Goal: Browse casually: Explore the website without a specific task or goal

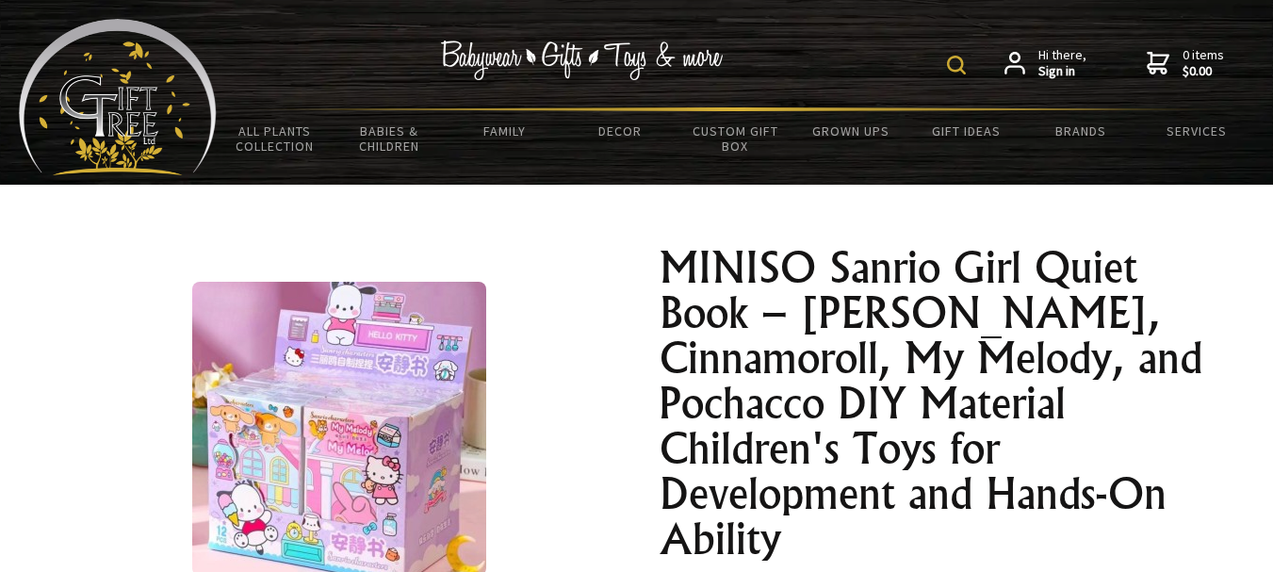
click at [670, 292] on h1 "MINISO Sanrio Girl Quiet Book – [PERSON_NAME], Cinnamoroll, My Melody, and Poch…" at bounding box center [935, 403] width 550 height 317
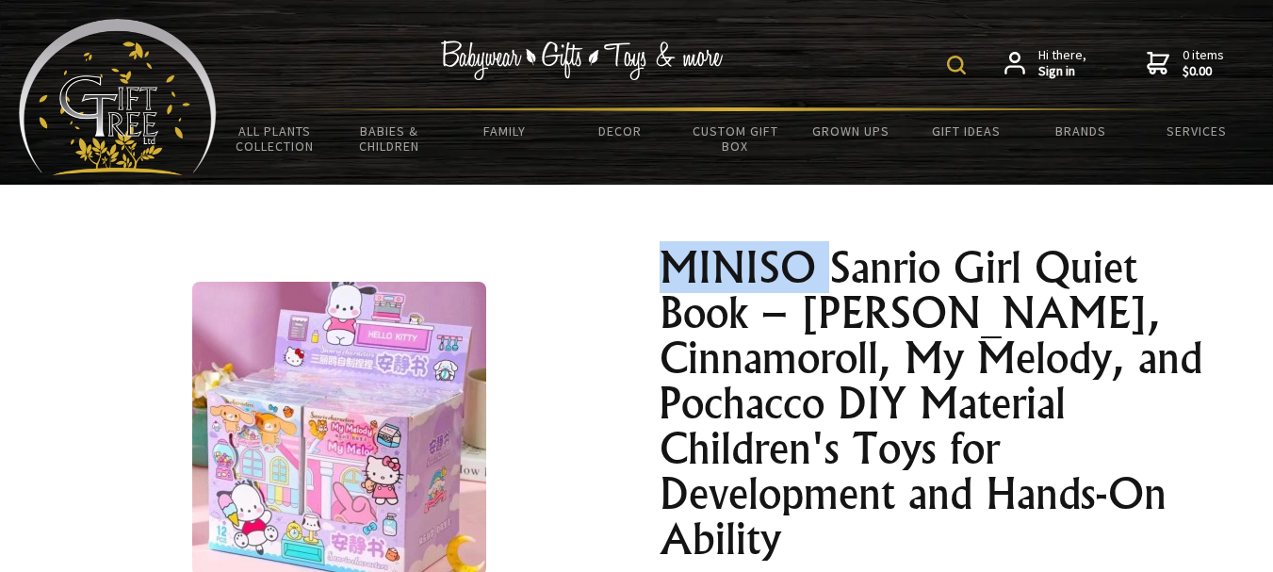
click at [670, 292] on h1 "MINISO Sanrio Girl Quiet Book – [PERSON_NAME], Cinnamoroll, My Melody, and Poch…" at bounding box center [935, 403] width 550 height 317
click at [821, 267] on h1 "MINISO Sanrio Girl Quiet Book – [PERSON_NAME], Cinnamoroll, My Melody, and Poch…" at bounding box center [935, 403] width 550 height 317
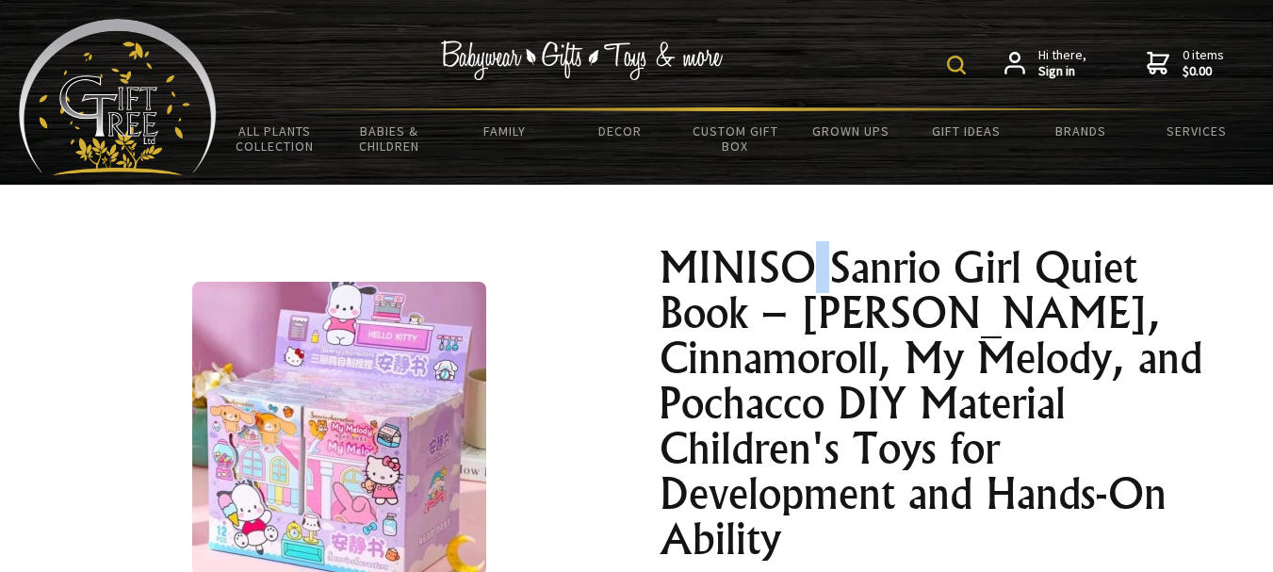
click at [821, 267] on h1 "MINISO Sanrio Girl Quiet Book – [PERSON_NAME], Cinnamoroll, My Melody, and Poch…" at bounding box center [935, 403] width 550 height 317
drag, startPoint x: 506, startPoint y: 0, endPoint x: 712, endPoint y: 412, distance: 460.3
click at [712, 412] on h1 "MINISO Sanrio Girl Quiet Book – [PERSON_NAME], Cinnamoroll, My Melody, and Poch…" at bounding box center [935, 403] width 550 height 317
drag, startPoint x: 600, startPoint y: 1, endPoint x: 316, endPoint y: 412, distance: 499.9
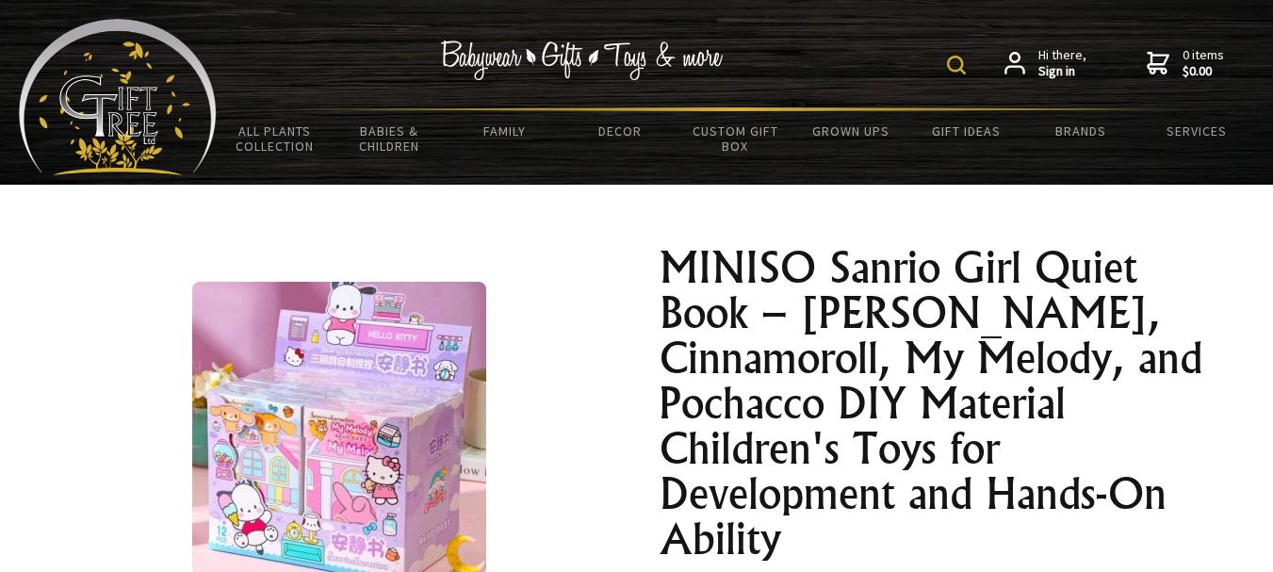
click at [316, 412] on img at bounding box center [339, 429] width 294 height 294
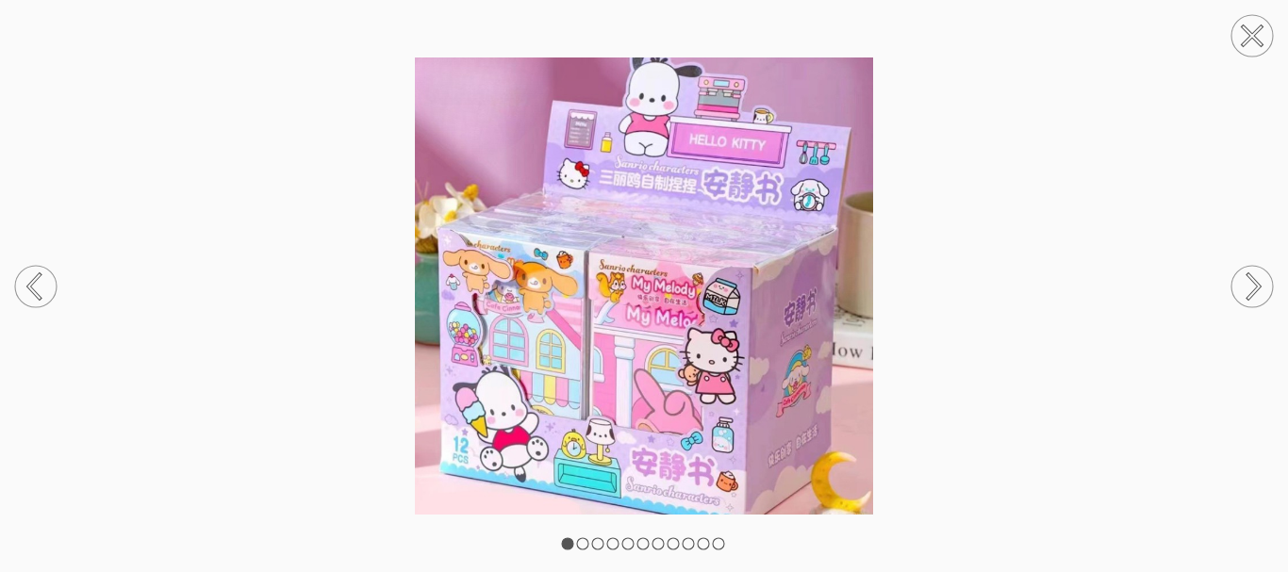
click at [1256, 271] on circle at bounding box center [1251, 286] width 41 height 41
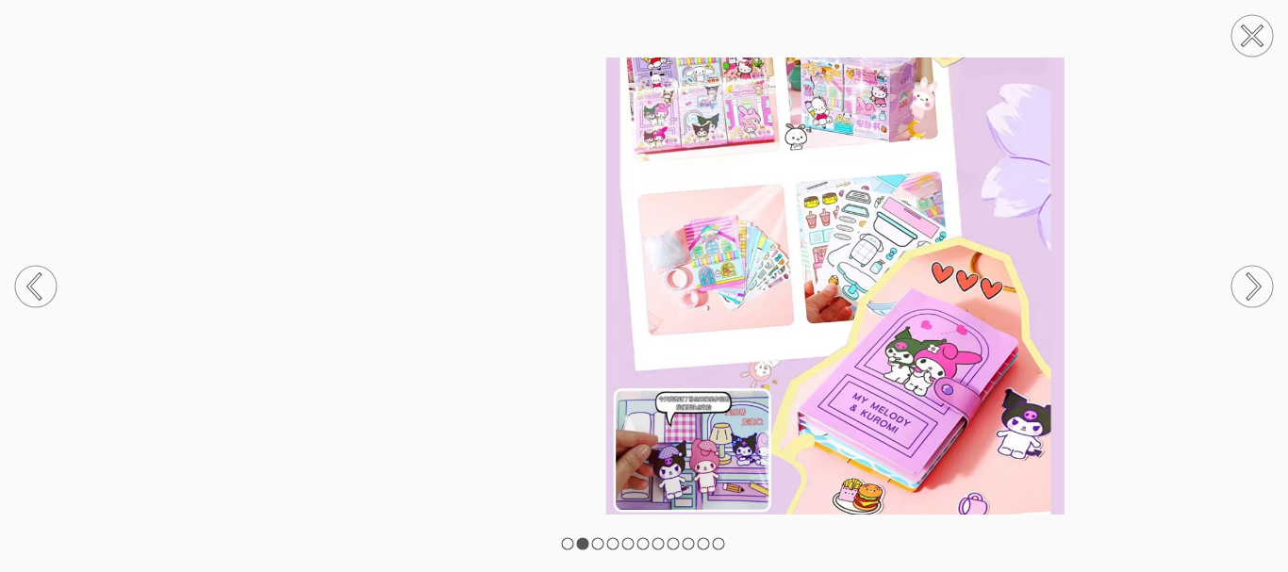
click at [1256, 271] on circle at bounding box center [1251, 286] width 41 height 41
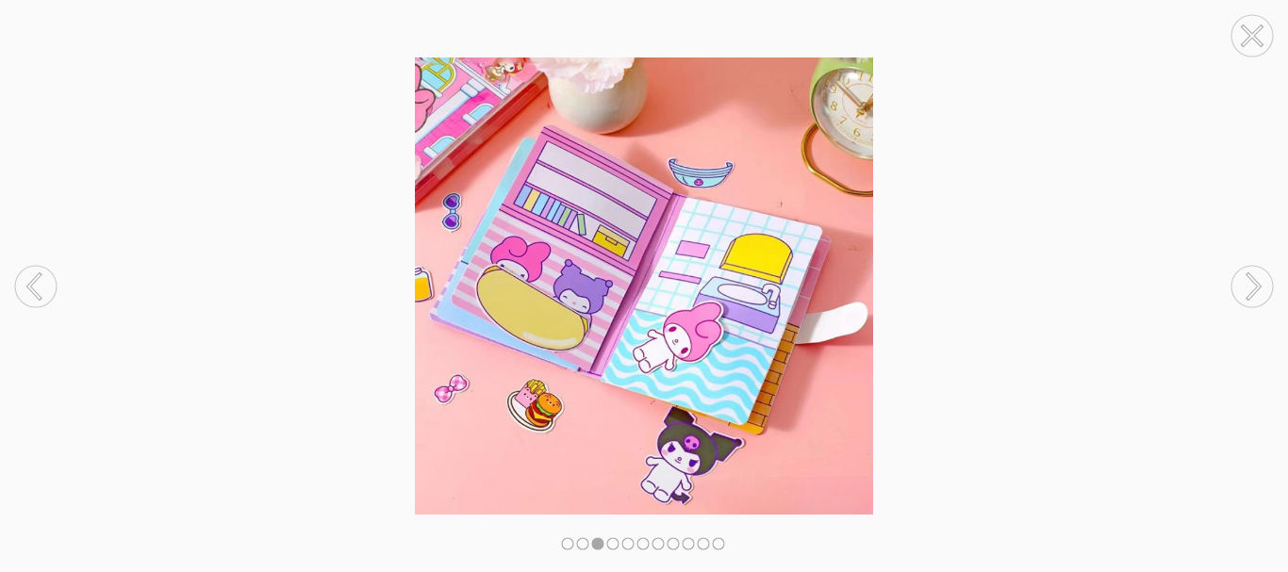
click at [1256, 271] on circle at bounding box center [1251, 286] width 41 height 41
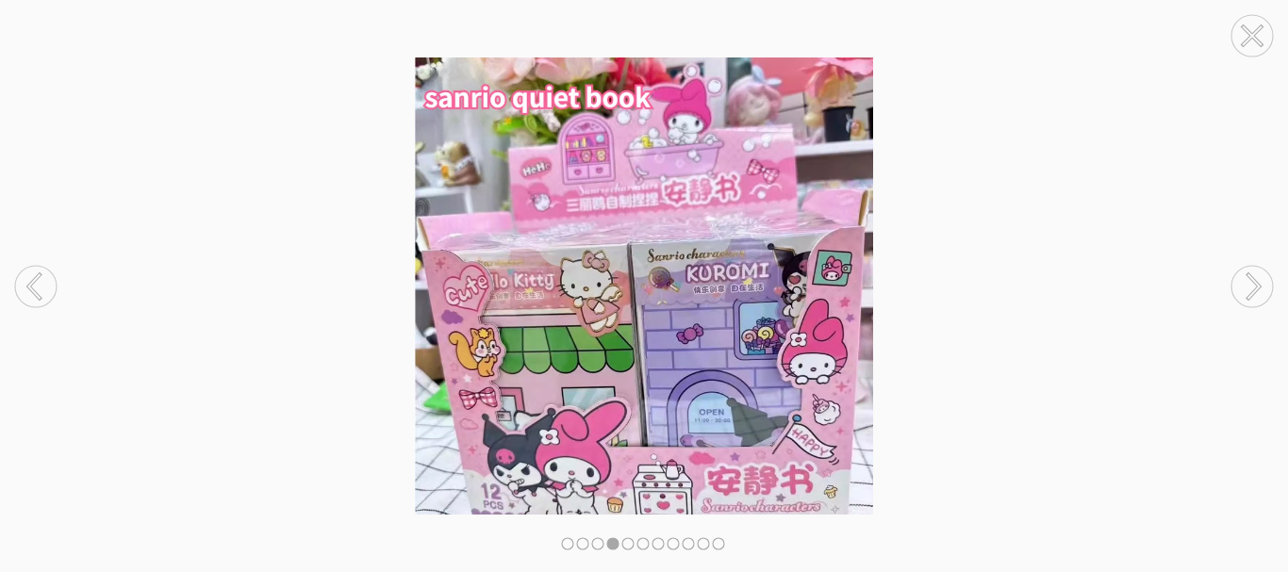
click at [1256, 271] on circle at bounding box center [1251, 286] width 41 height 41
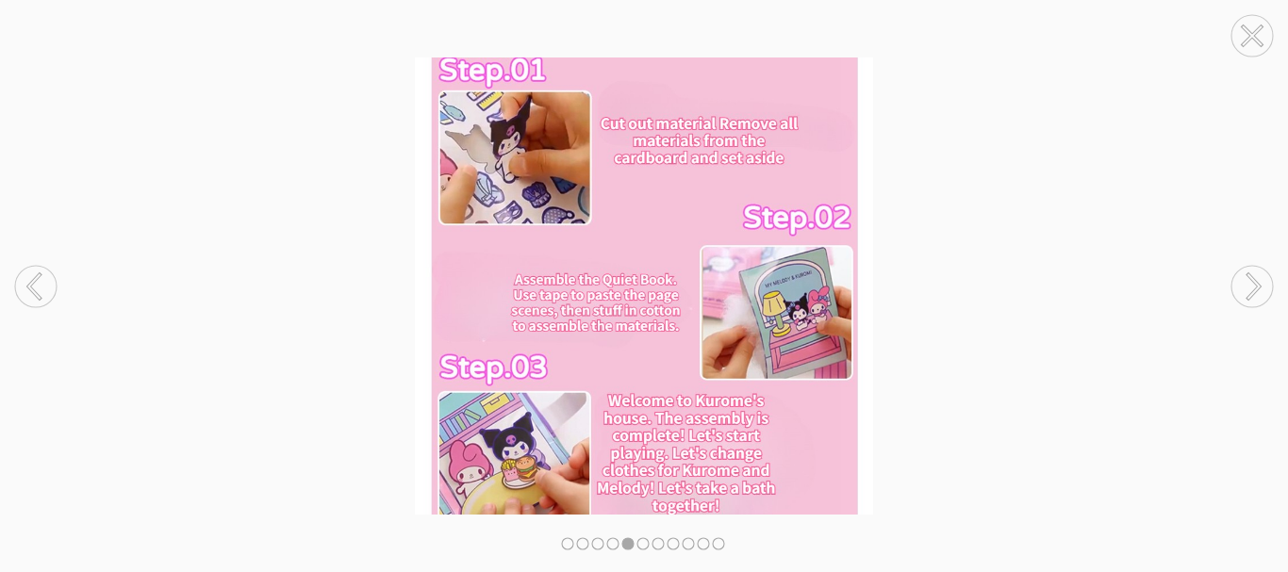
click at [1256, 271] on circle at bounding box center [1251, 286] width 41 height 41
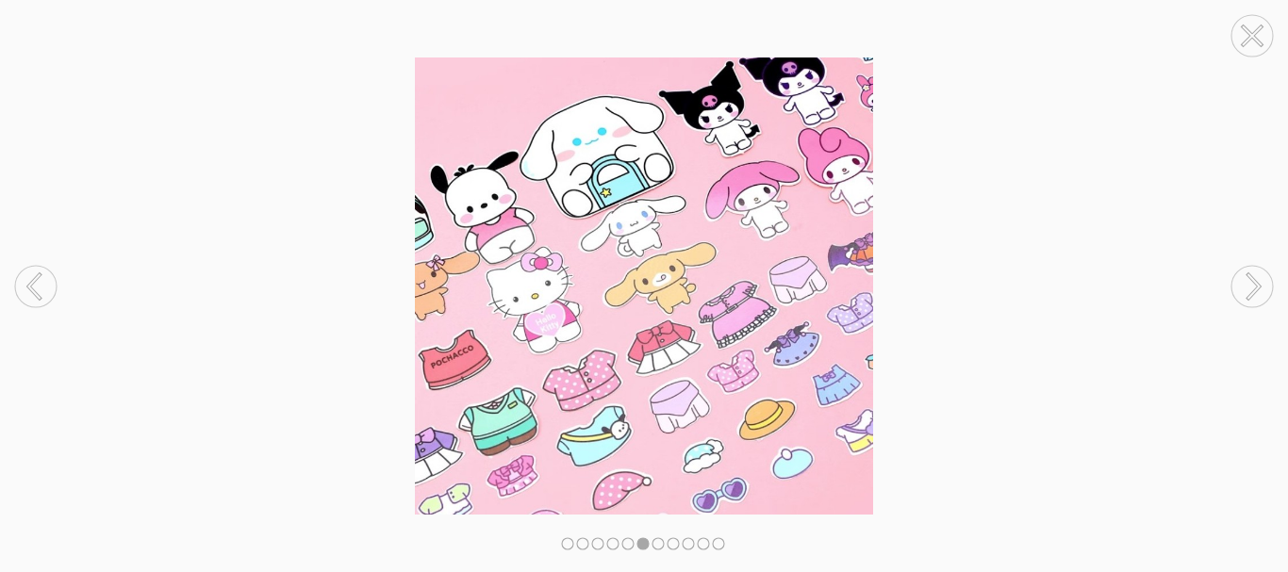
click at [1256, 271] on circle at bounding box center [1251, 286] width 41 height 41
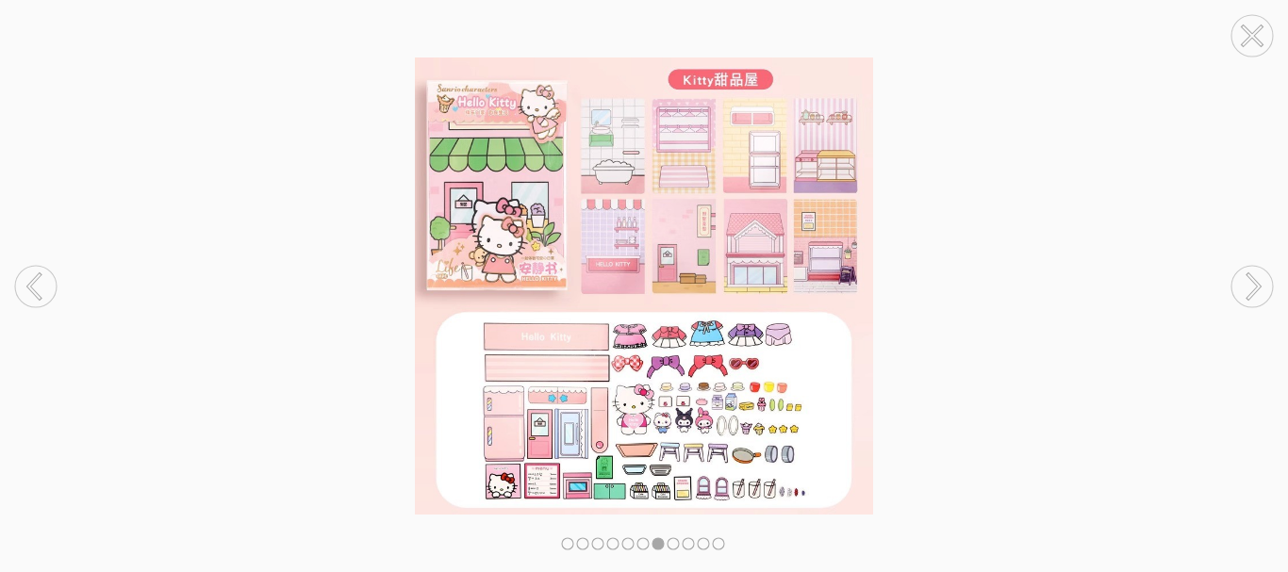
click at [1256, 271] on circle at bounding box center [1251, 286] width 41 height 41
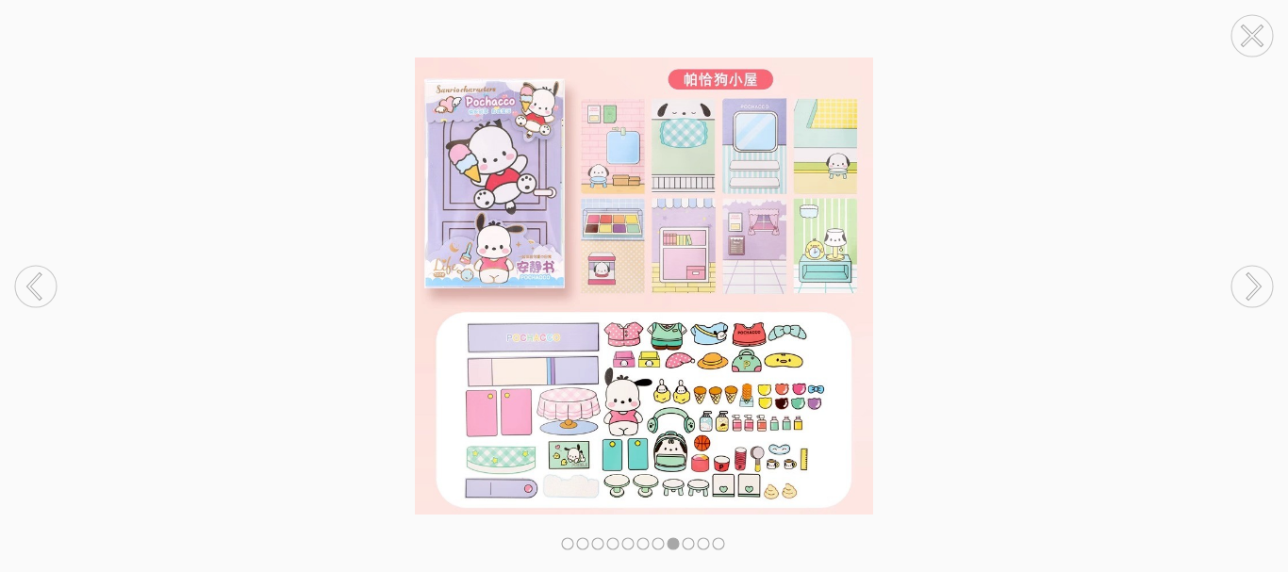
click at [1256, 271] on circle at bounding box center [1251, 286] width 41 height 41
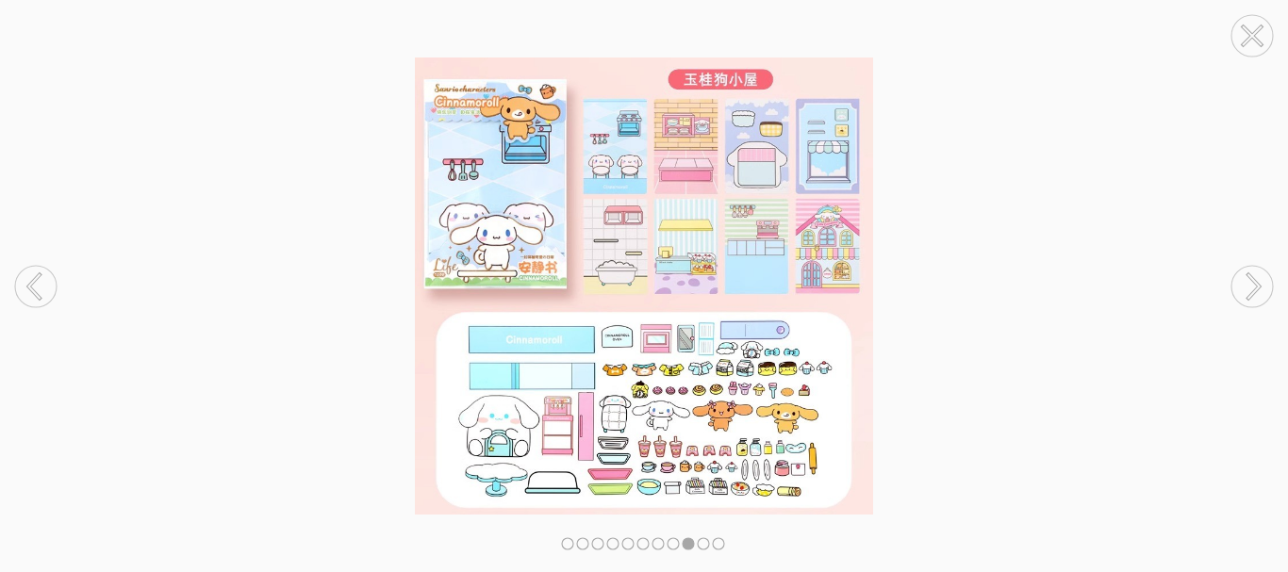
click at [1256, 271] on circle at bounding box center [1251, 286] width 41 height 41
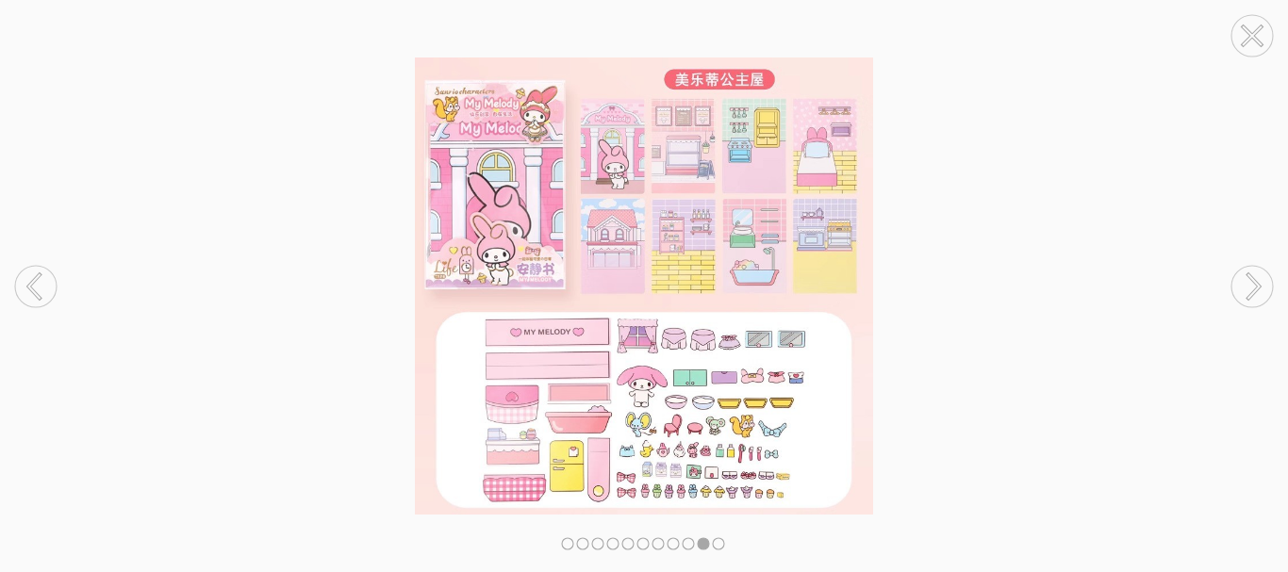
click at [1256, 271] on circle at bounding box center [1251, 286] width 41 height 41
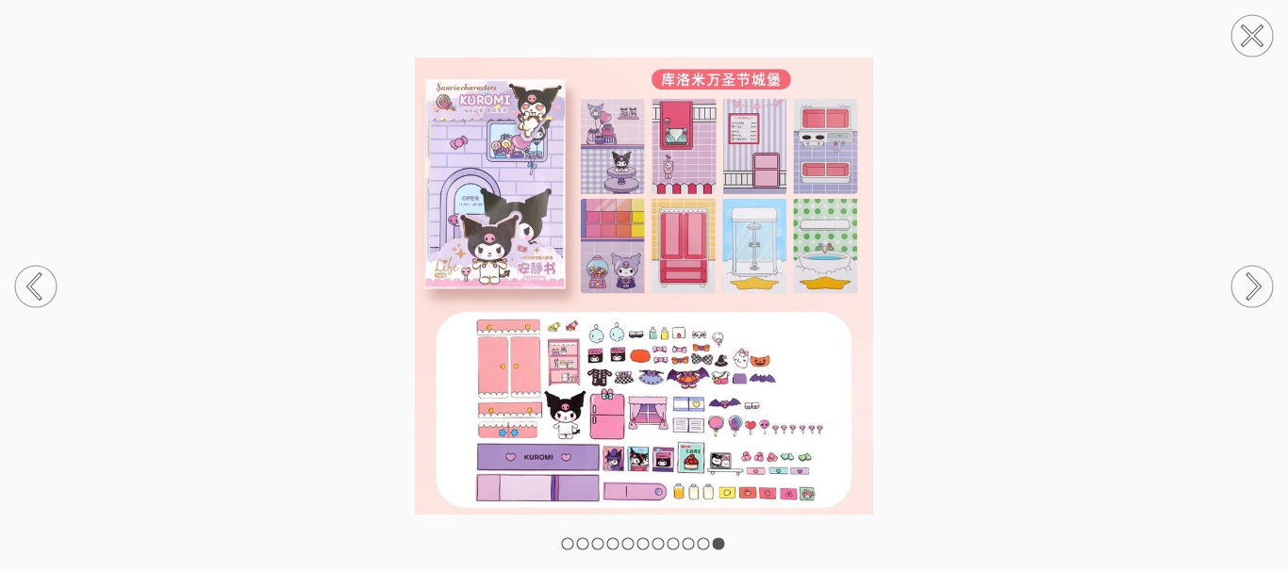
click at [1256, 271] on circle at bounding box center [1251, 286] width 41 height 41
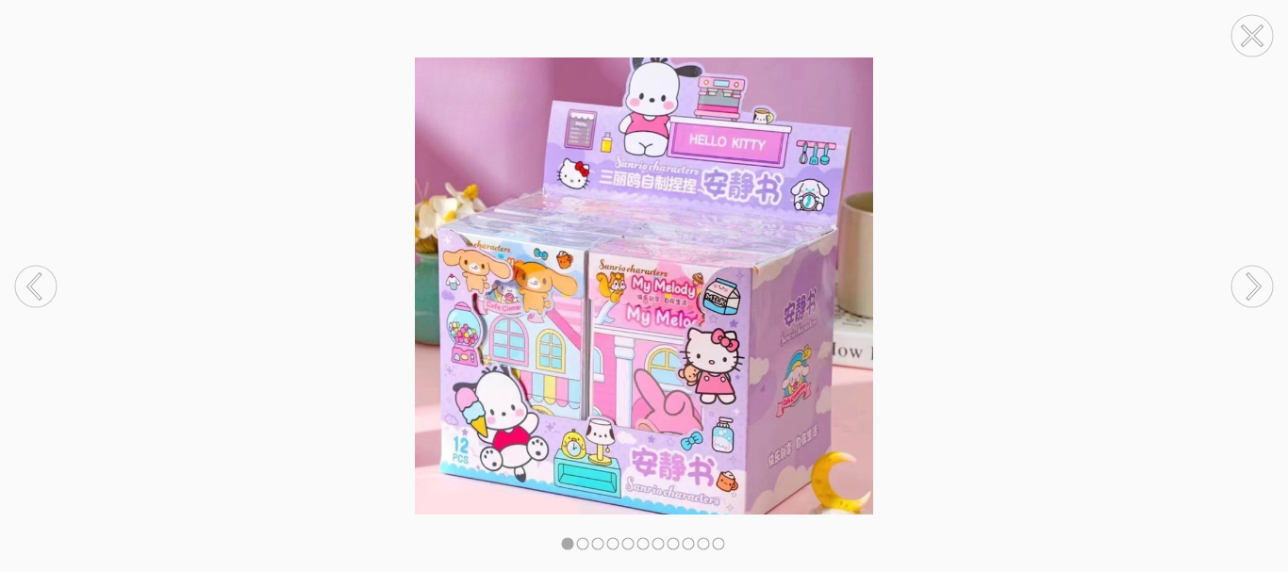
click at [1256, 271] on circle at bounding box center [1251, 286] width 41 height 41
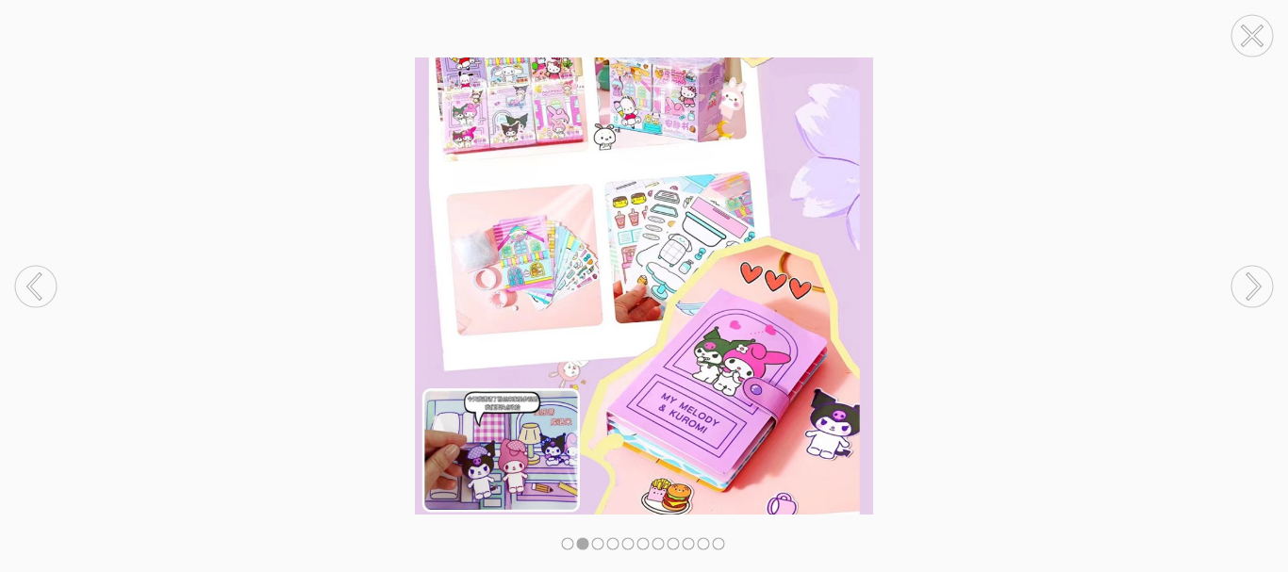
click at [1256, 271] on circle at bounding box center [1251, 286] width 41 height 41
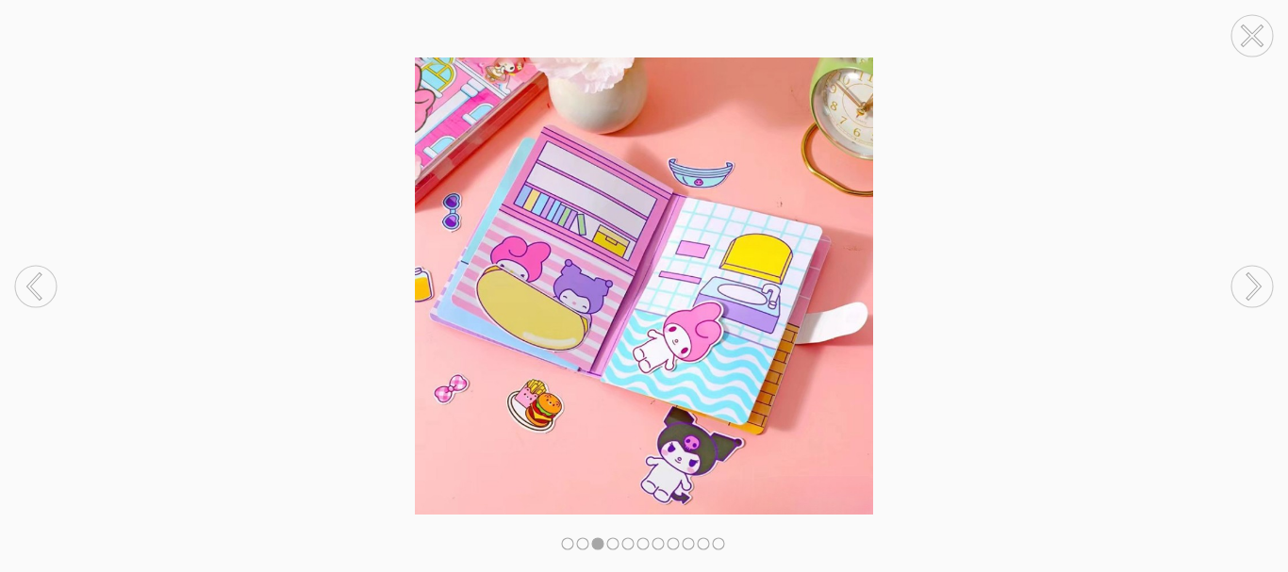
click at [1256, 271] on circle at bounding box center [1251, 286] width 41 height 41
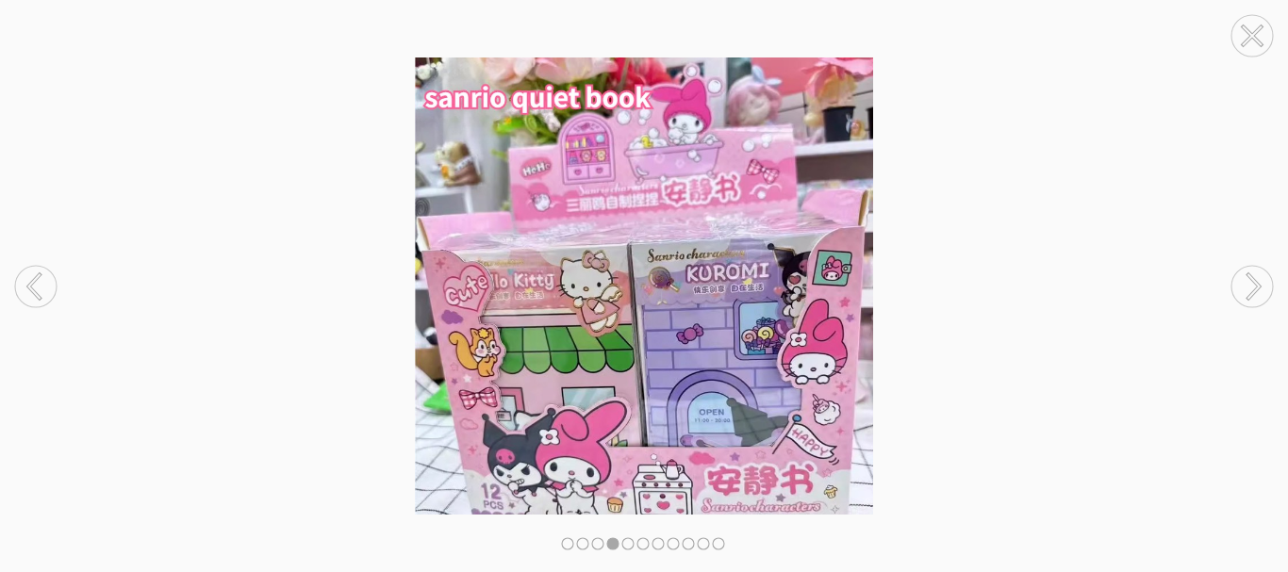
click at [1256, 271] on circle at bounding box center [1251, 286] width 41 height 41
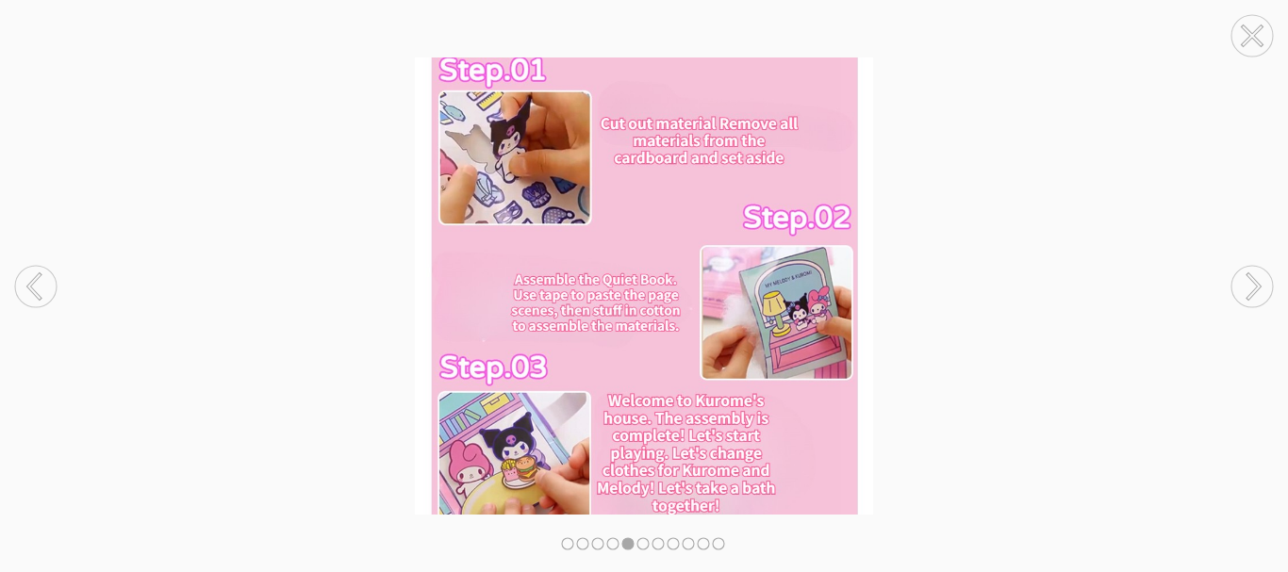
click at [1256, 271] on circle at bounding box center [1251, 286] width 41 height 41
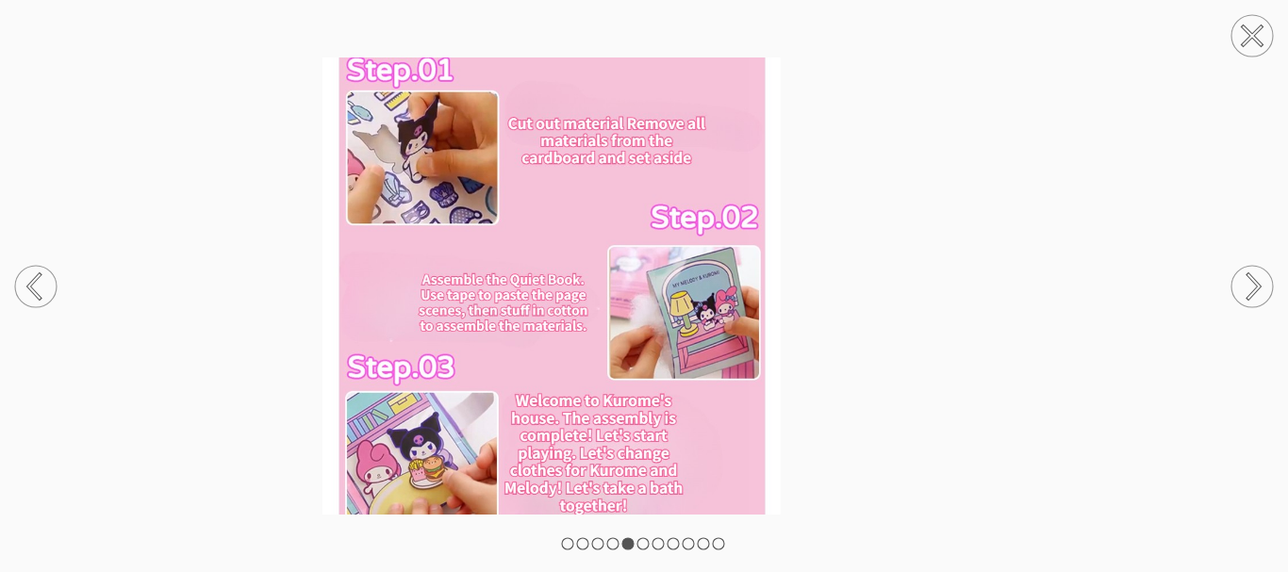
click at [1256, 271] on circle at bounding box center [1251, 286] width 41 height 41
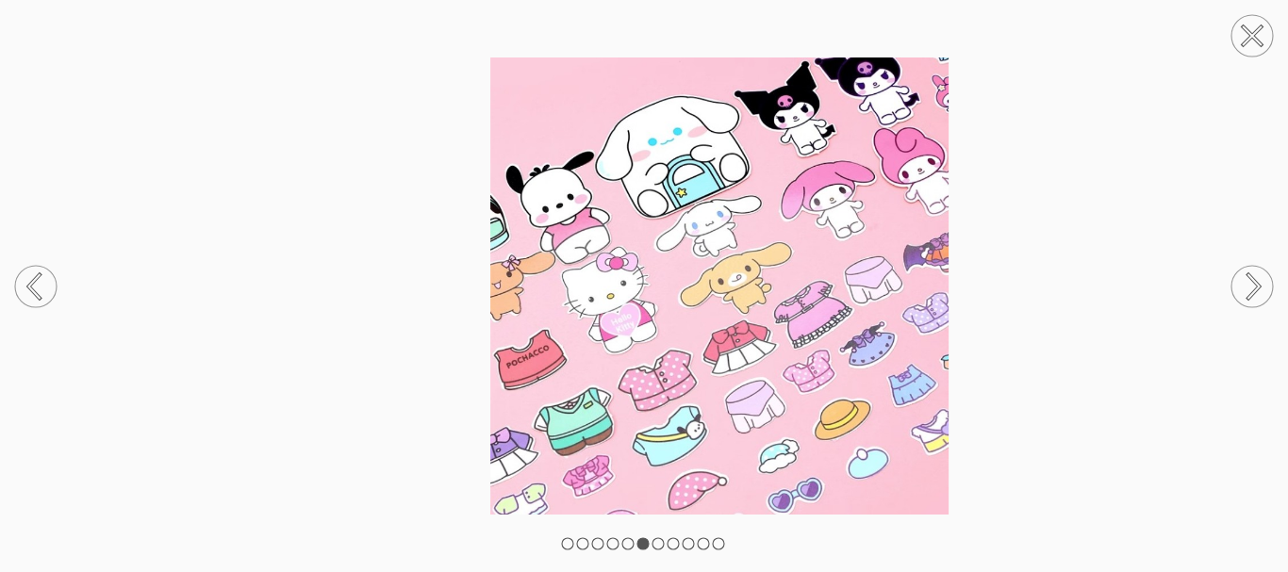
click at [1256, 271] on circle at bounding box center [1251, 286] width 41 height 41
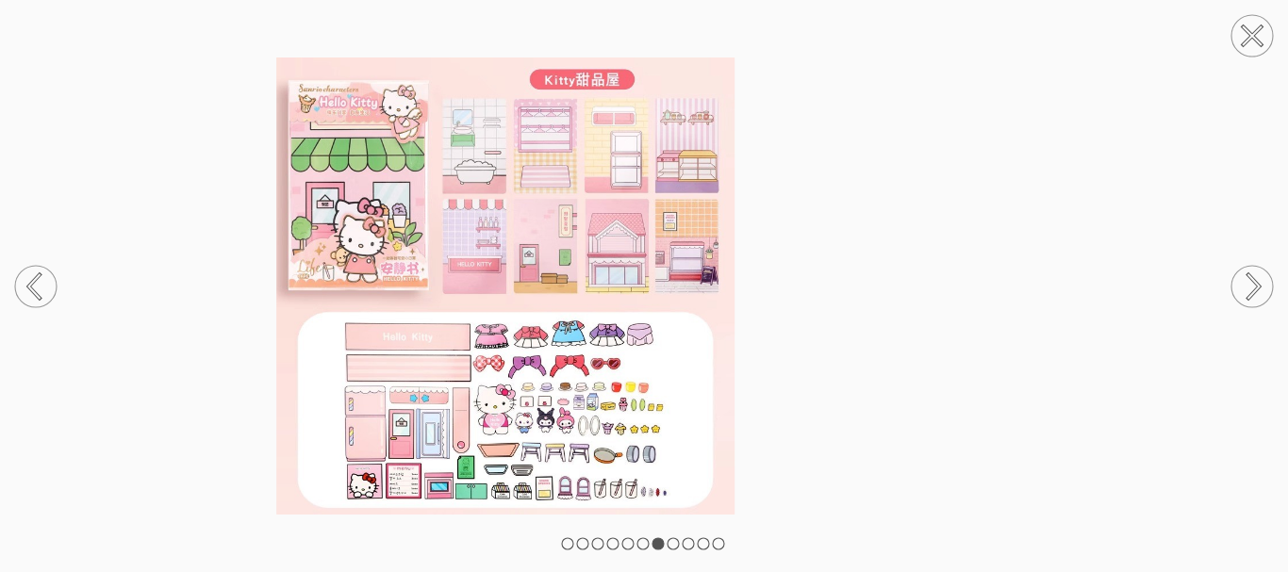
click at [1256, 271] on circle at bounding box center [1251, 286] width 41 height 41
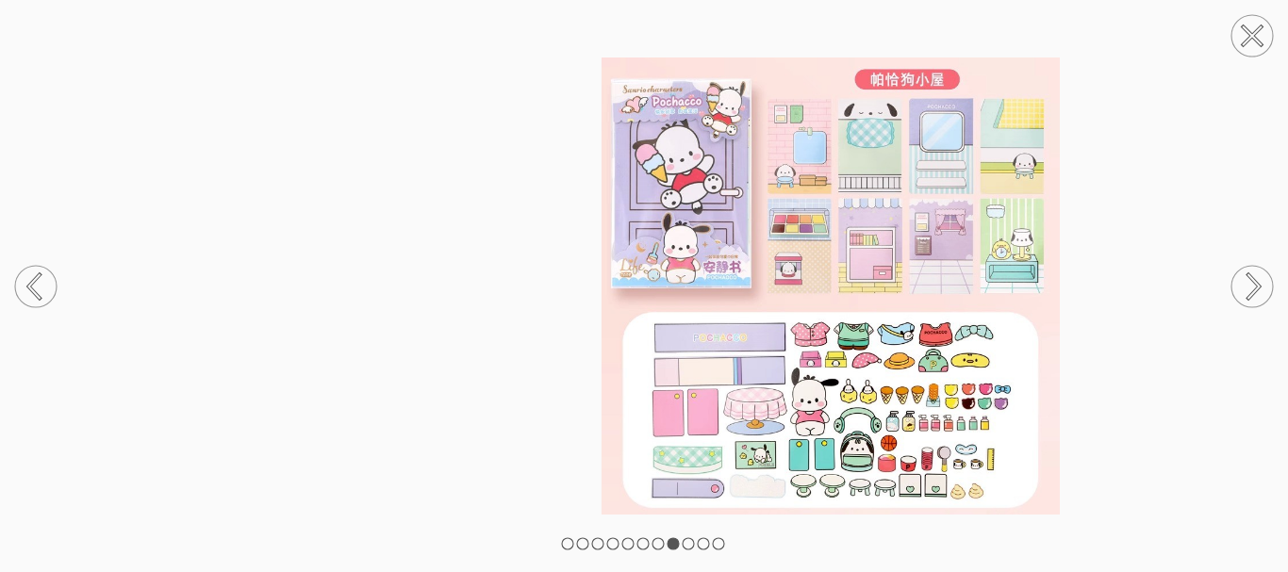
click at [1256, 271] on circle at bounding box center [1251, 286] width 41 height 41
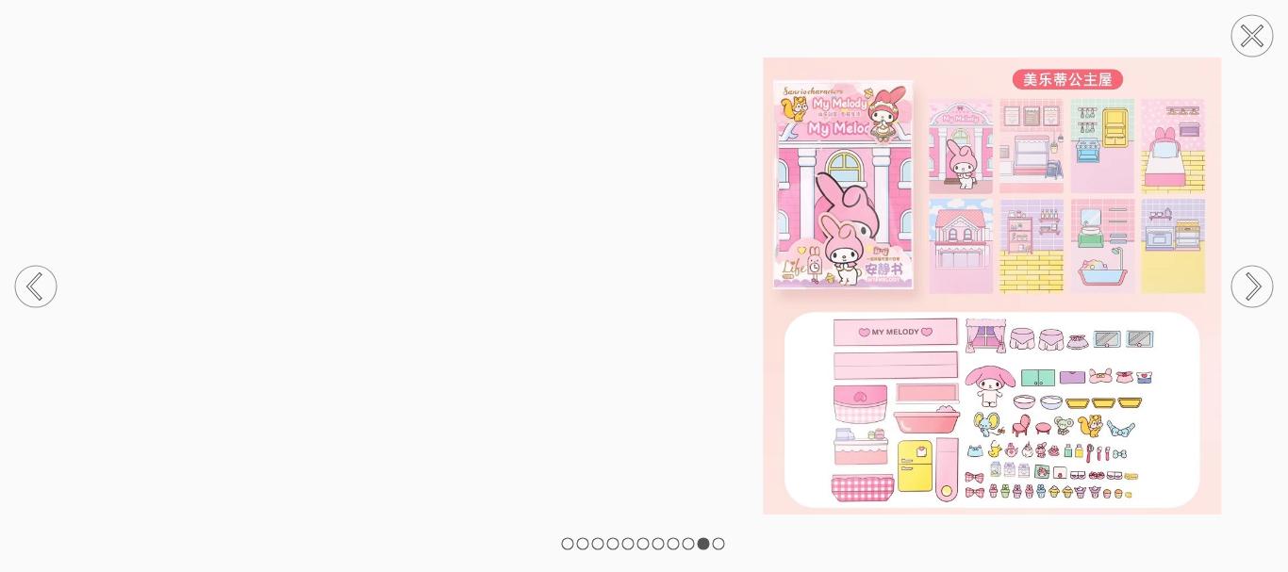
click at [1256, 271] on circle at bounding box center [1251, 286] width 41 height 41
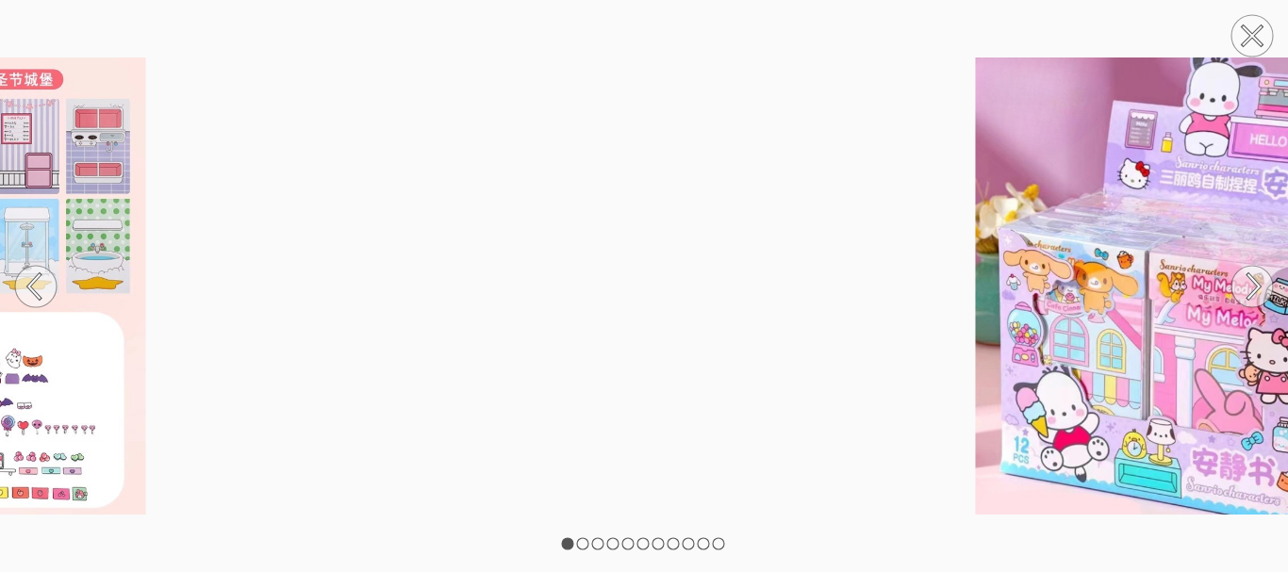
click at [1256, 271] on circle at bounding box center [1251, 286] width 41 height 41
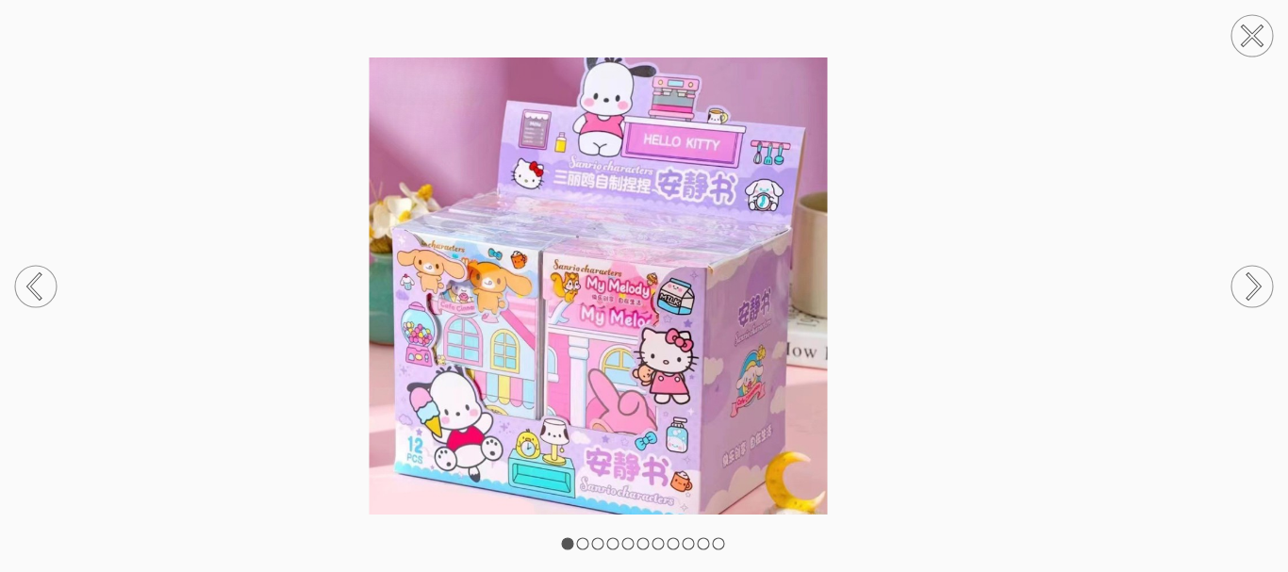
click at [1256, 271] on circle at bounding box center [1251, 286] width 41 height 41
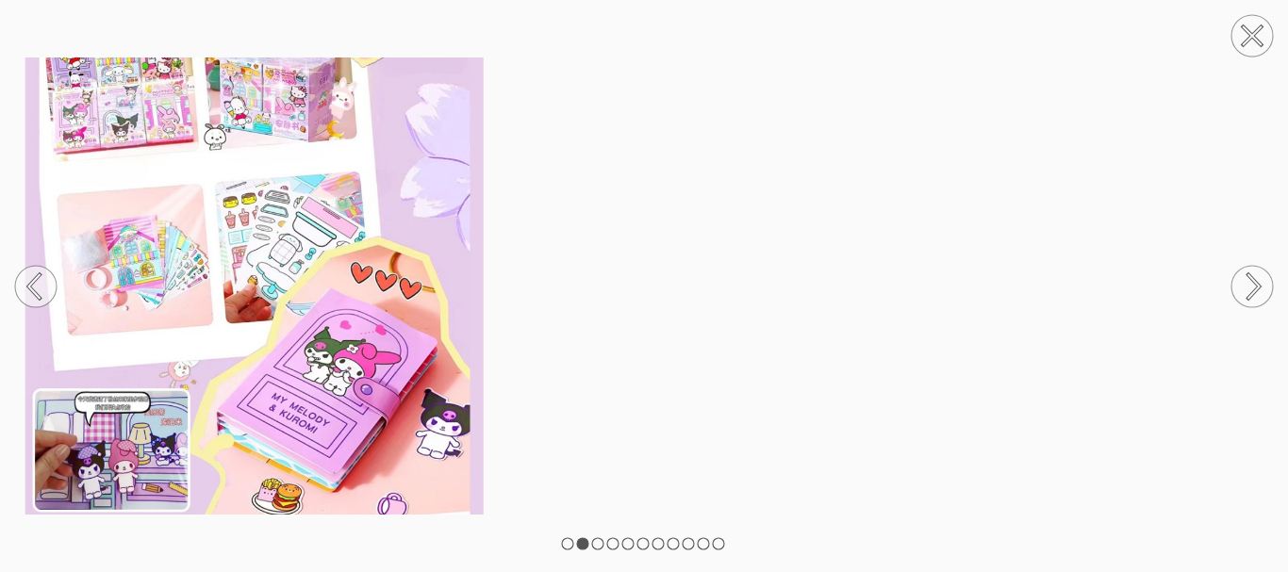
click at [1256, 271] on circle at bounding box center [1251, 286] width 41 height 41
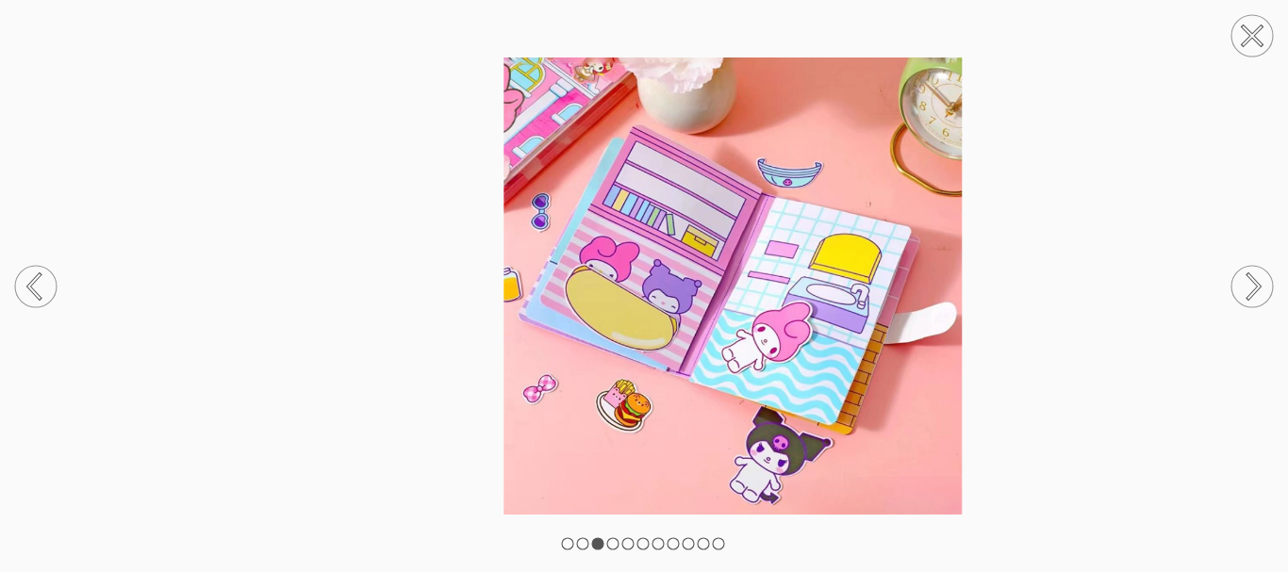
click at [1256, 271] on circle at bounding box center [1251, 286] width 41 height 41
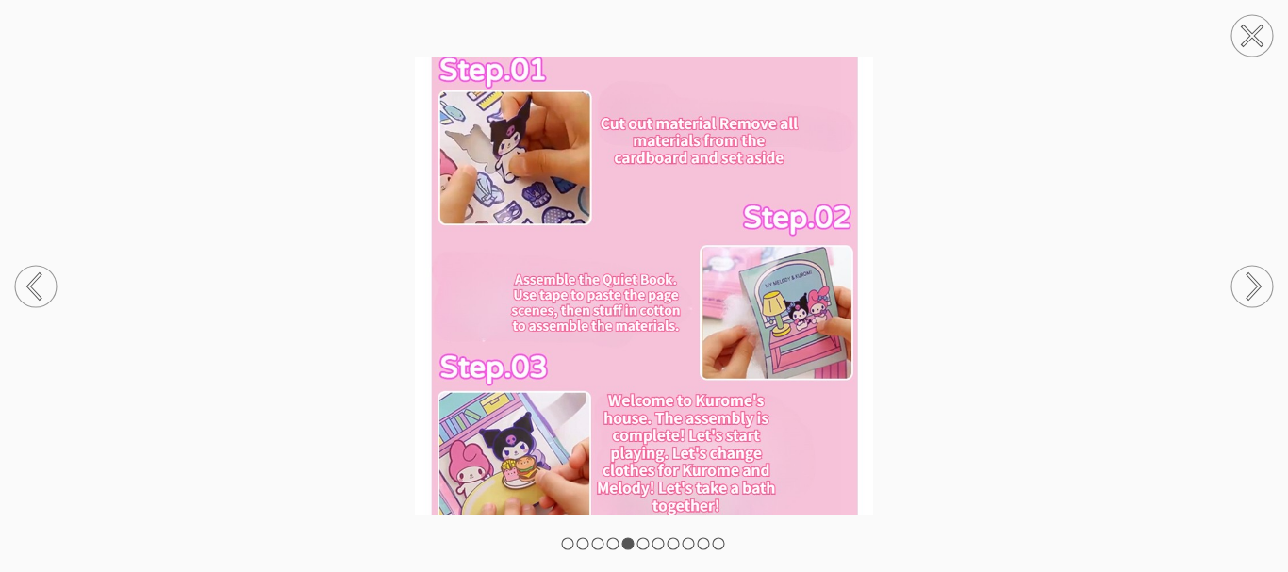
click at [1256, 271] on circle at bounding box center [1251, 286] width 41 height 41
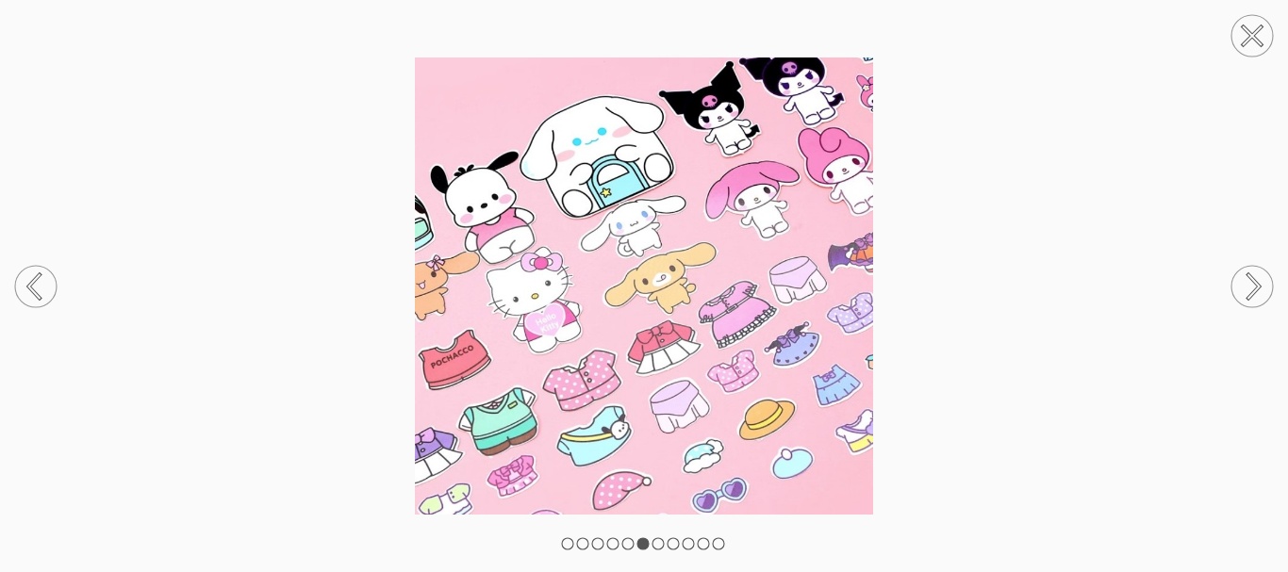
click at [1245, 287] on circle at bounding box center [1251, 286] width 41 height 41
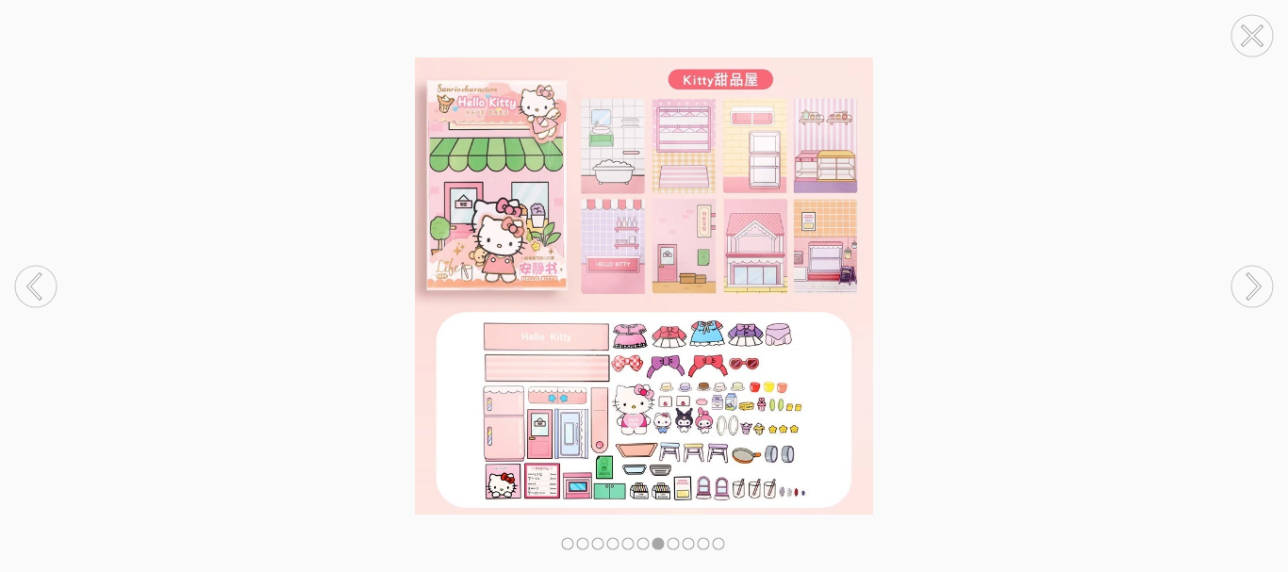
click at [1245, 287] on circle at bounding box center [1251, 286] width 41 height 41
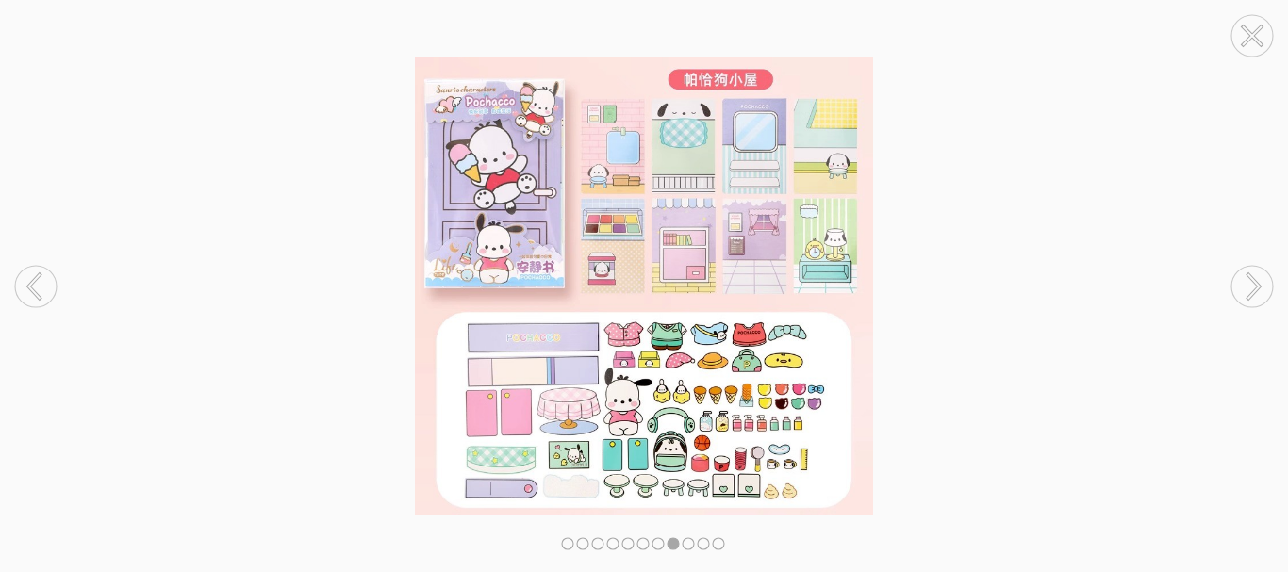
click at [1245, 287] on circle at bounding box center [1251, 286] width 41 height 41
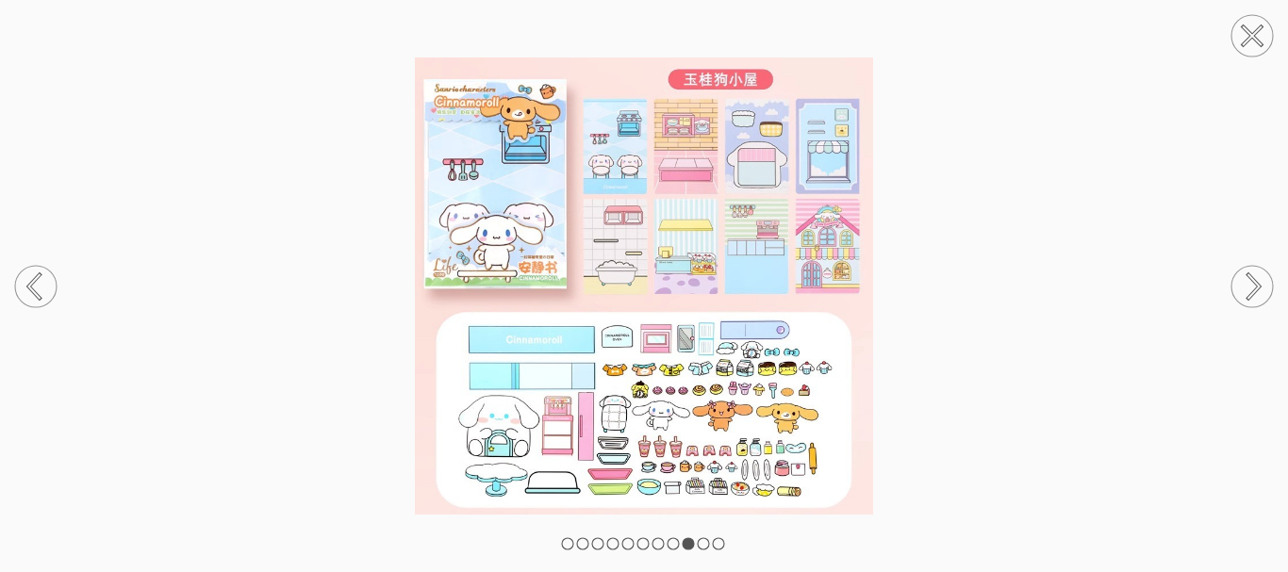
click at [1252, 257] on icon at bounding box center [1252, 287] width 72 height 100
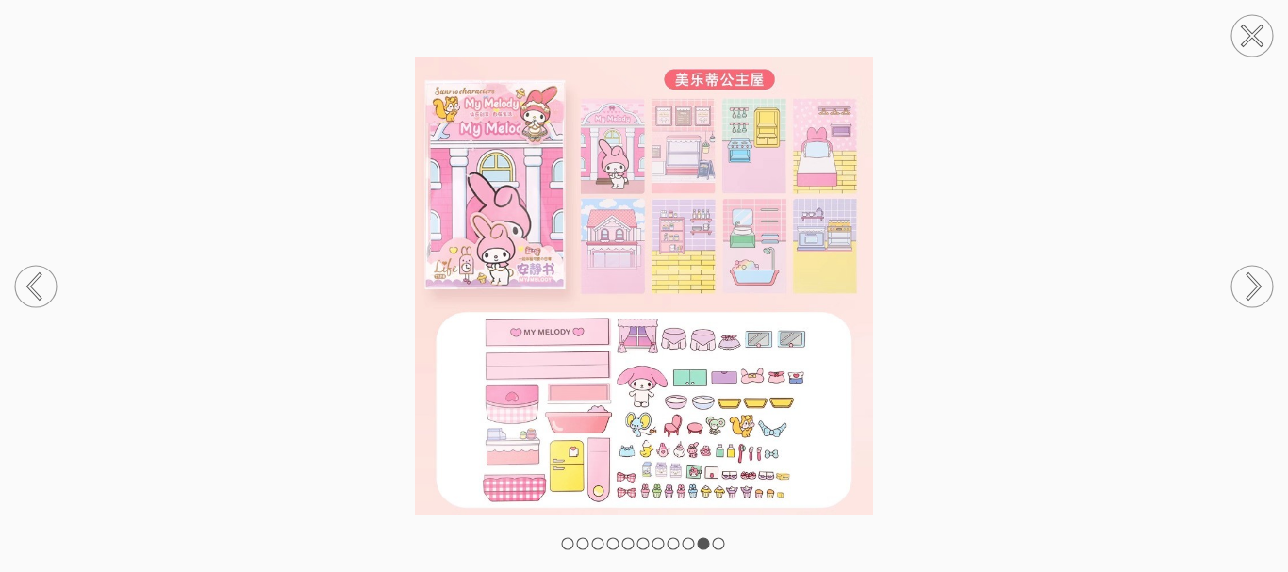
click at [1263, 272] on circle at bounding box center [1251, 286] width 41 height 41
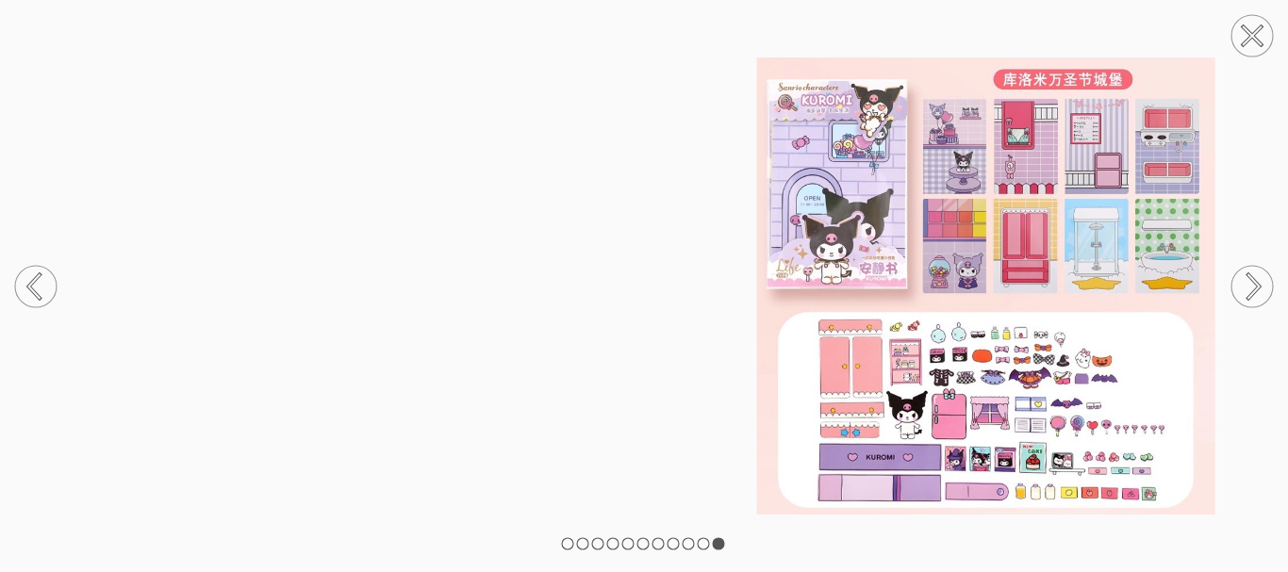
click at [1263, 272] on circle at bounding box center [1251, 286] width 41 height 41
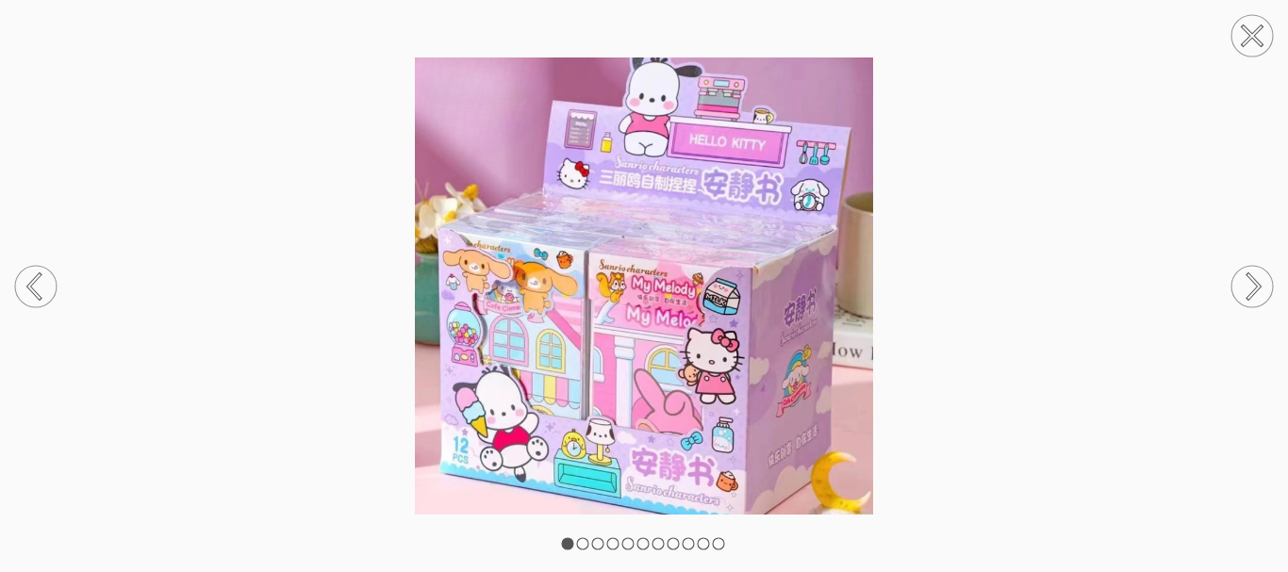
click at [43, 286] on circle at bounding box center [35, 286] width 41 height 41
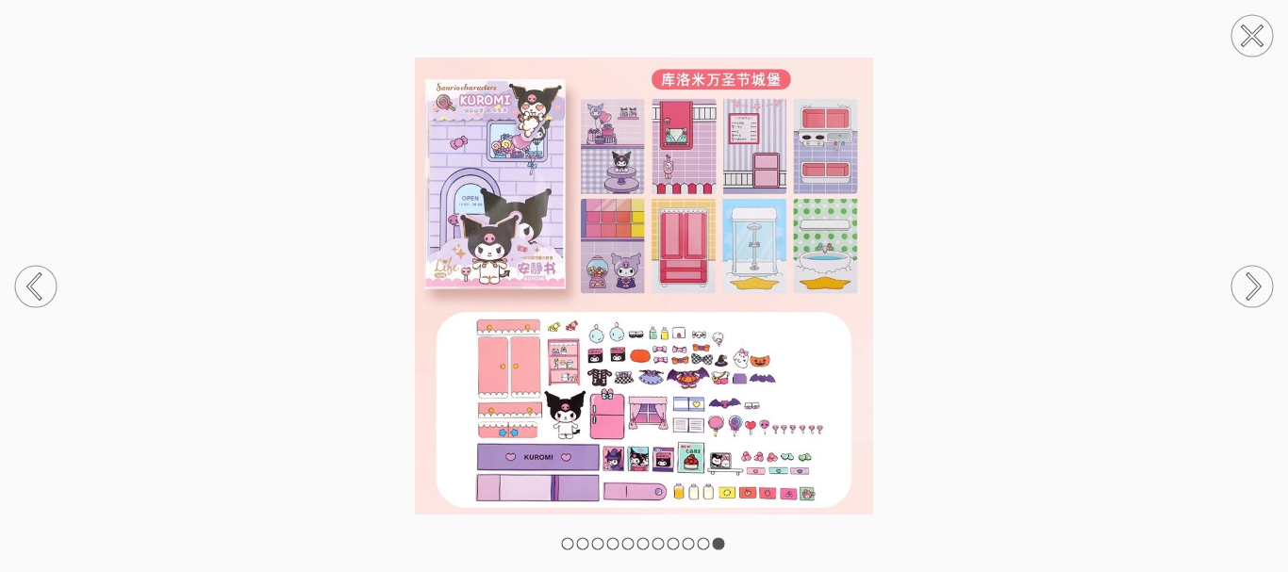
click at [1259, 272] on circle at bounding box center [1251, 286] width 41 height 41
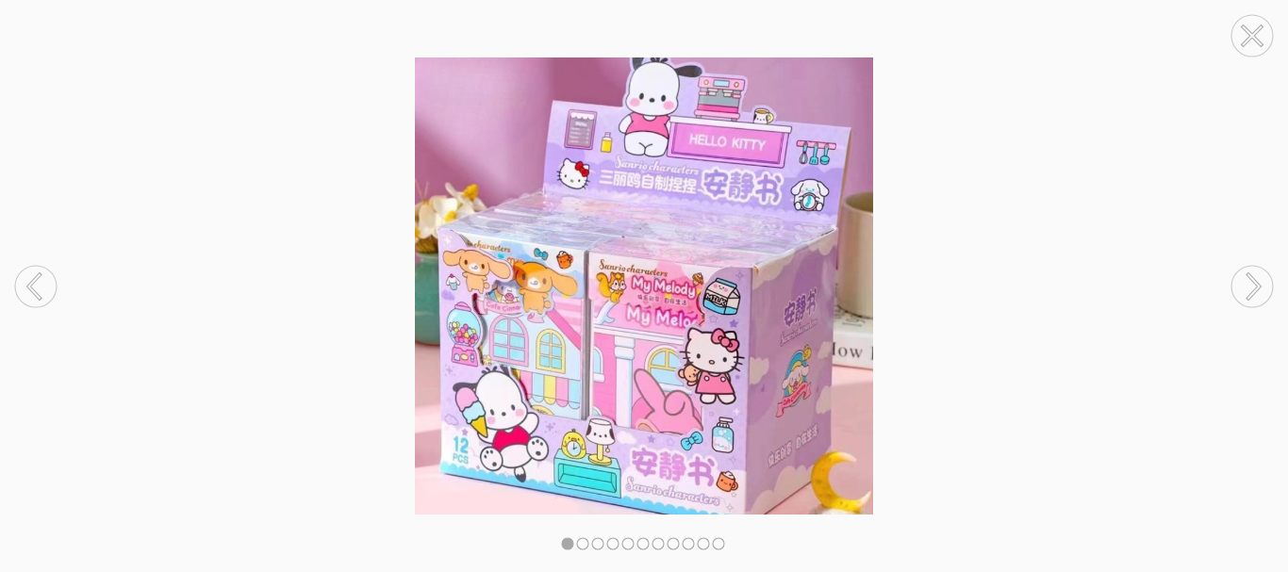
click at [1259, 272] on circle at bounding box center [1251, 286] width 41 height 41
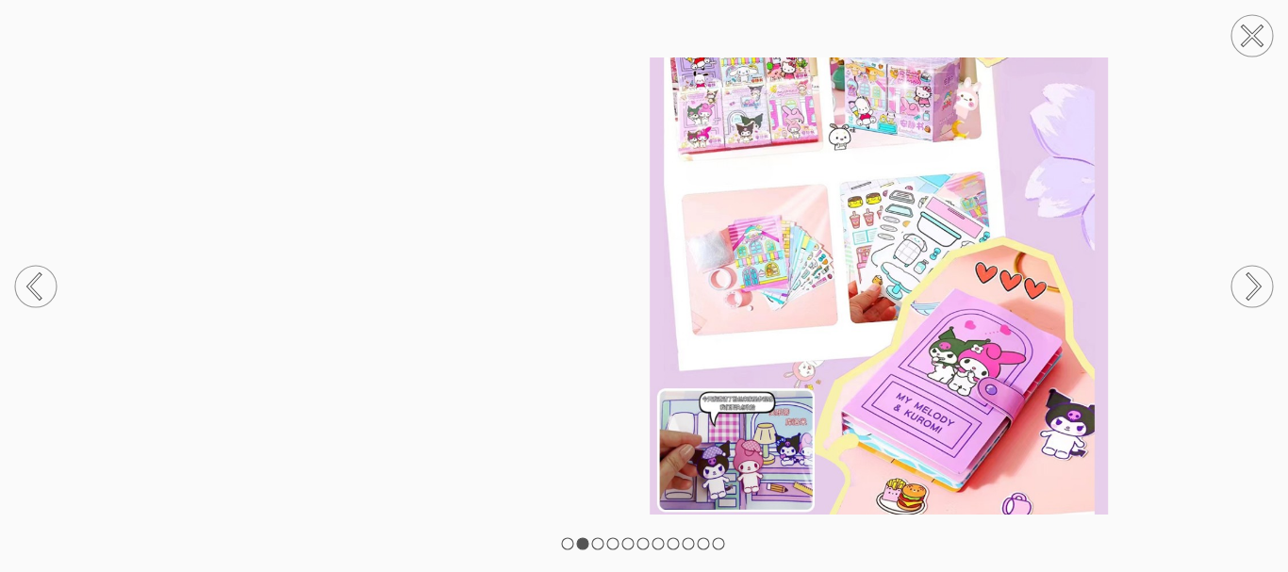
click at [1259, 272] on circle at bounding box center [1251, 286] width 41 height 41
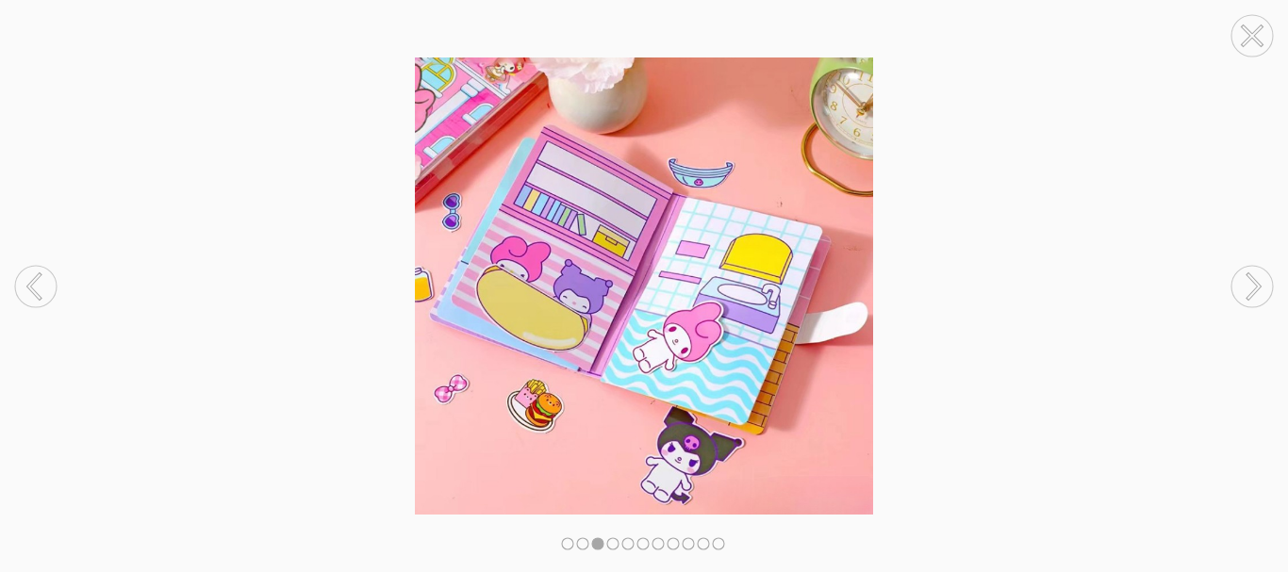
click at [1259, 272] on circle at bounding box center [1251, 286] width 41 height 41
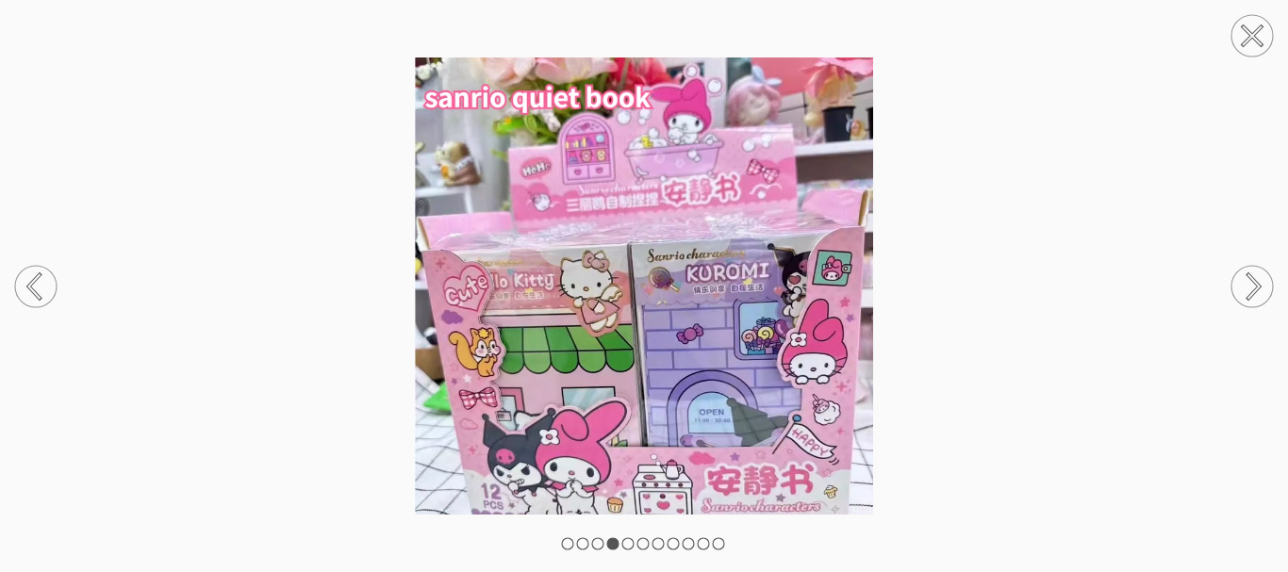
click at [1259, 273] on circle at bounding box center [1251, 286] width 41 height 41
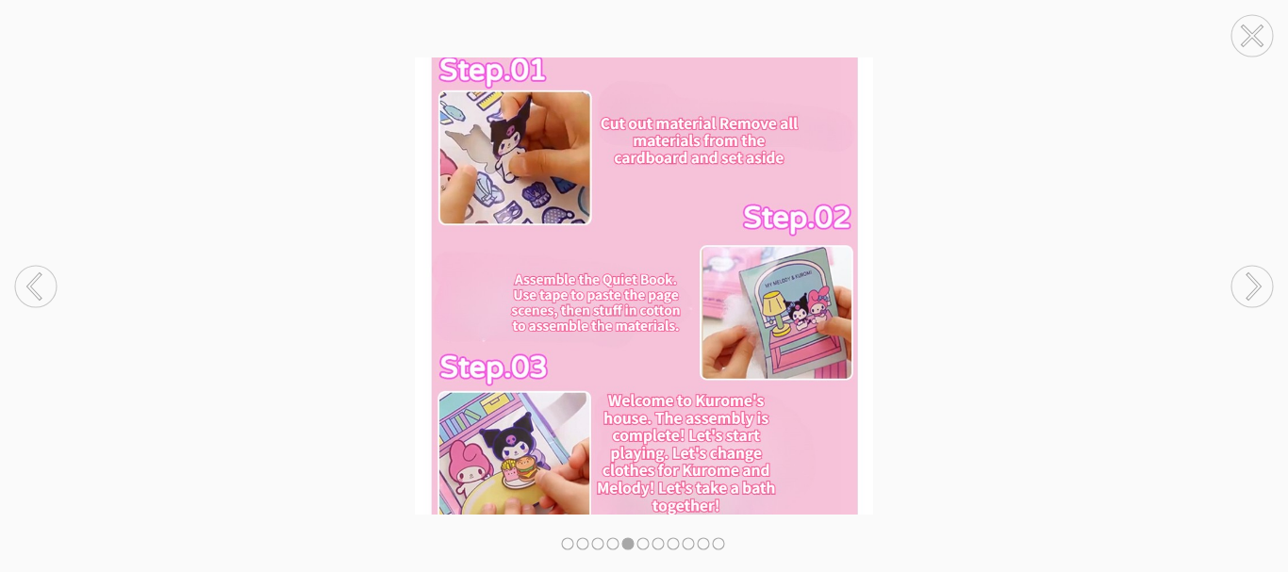
click at [1259, 273] on circle at bounding box center [1251, 286] width 41 height 41
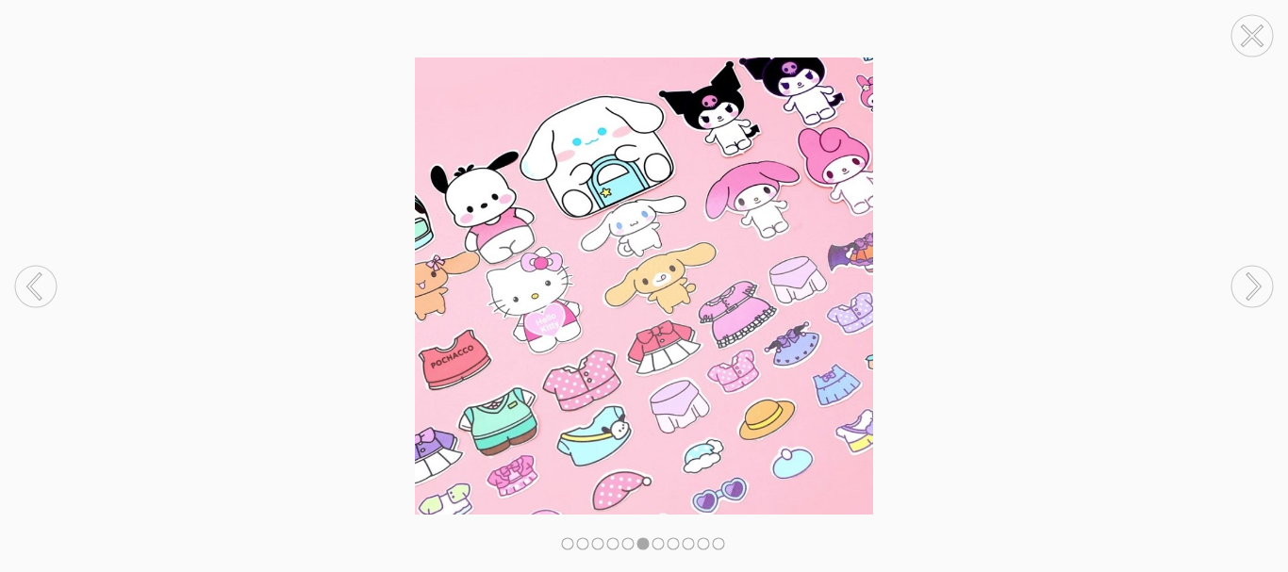
click at [1259, 273] on circle at bounding box center [1251, 286] width 41 height 41
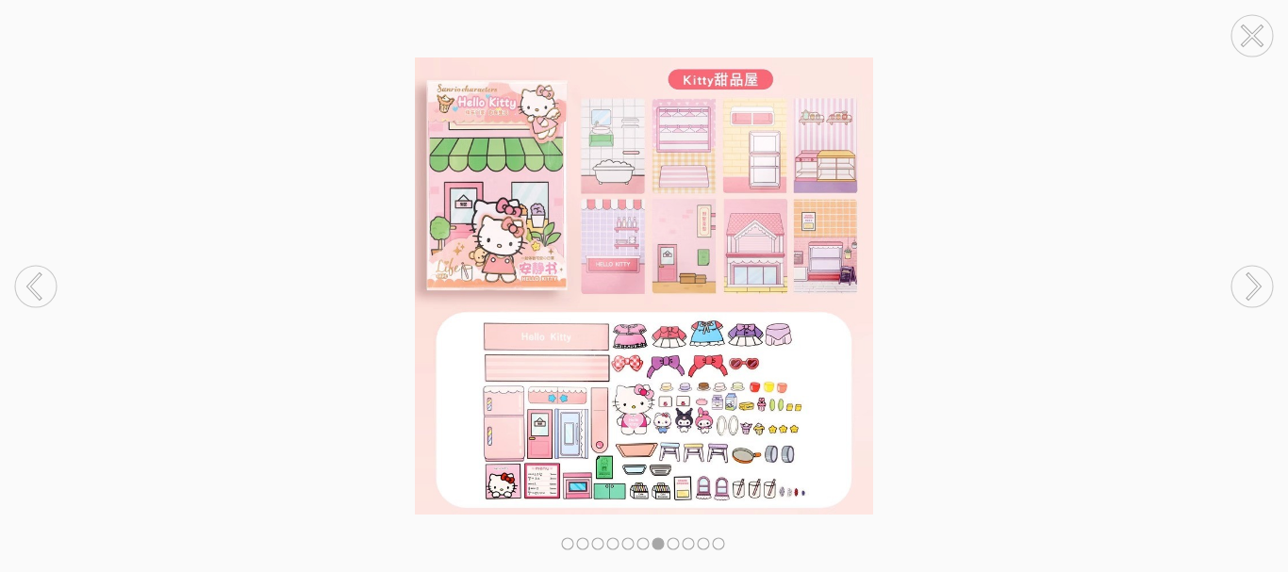
click at [1259, 273] on circle at bounding box center [1251, 286] width 41 height 41
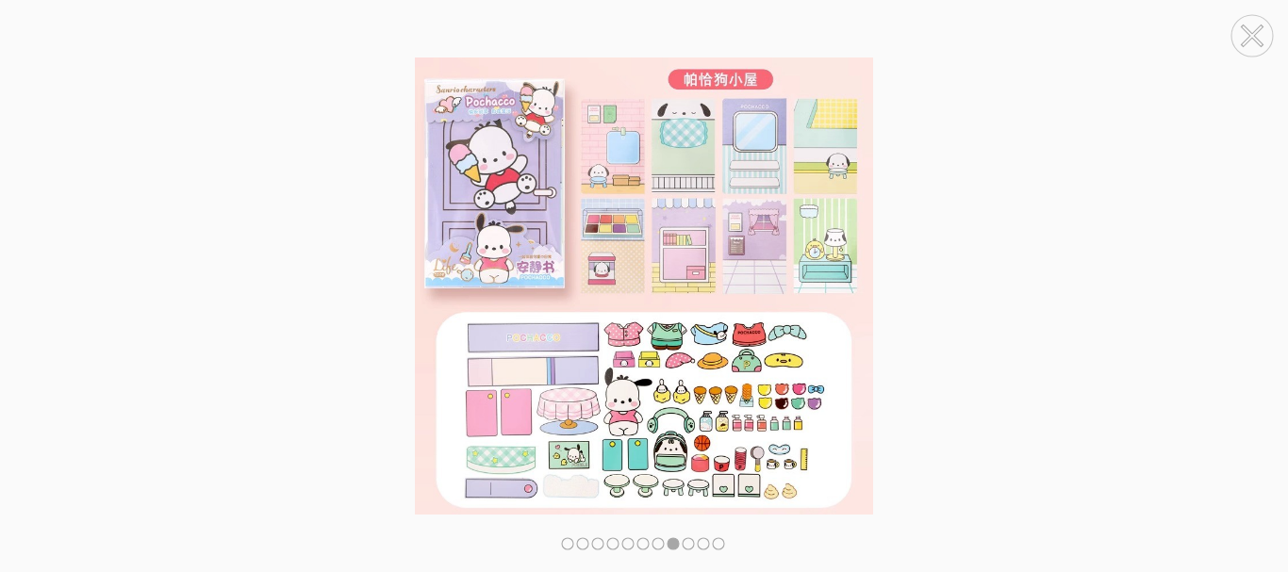
click at [1259, 273] on circle at bounding box center [1251, 286] width 41 height 41
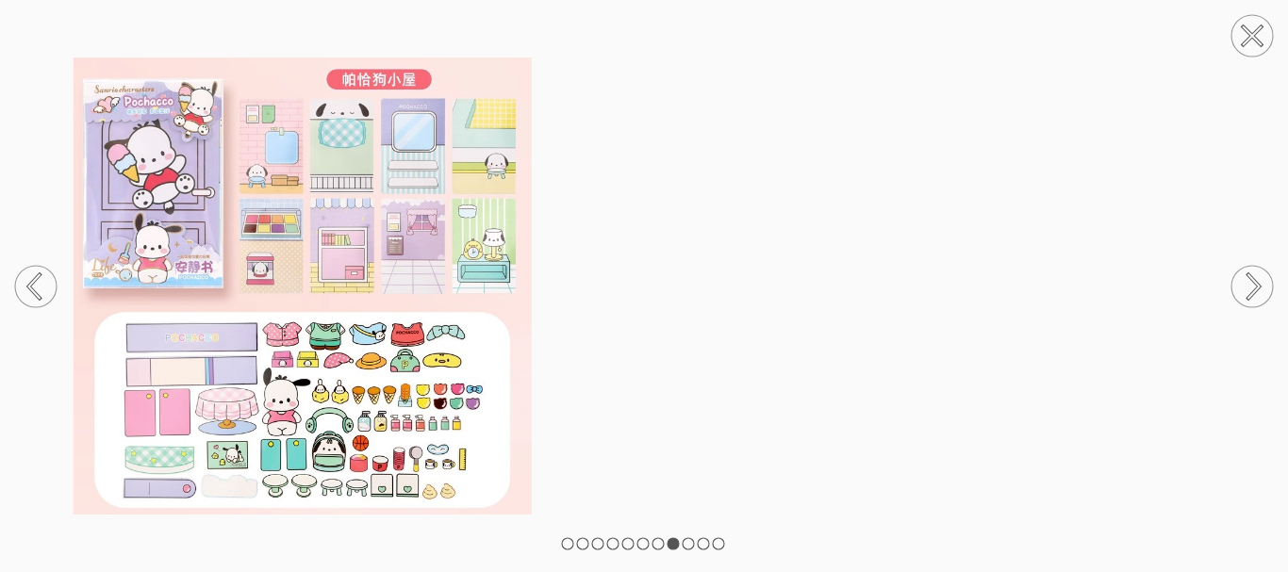
click at [1259, 305] on circle at bounding box center [1251, 286] width 41 height 41
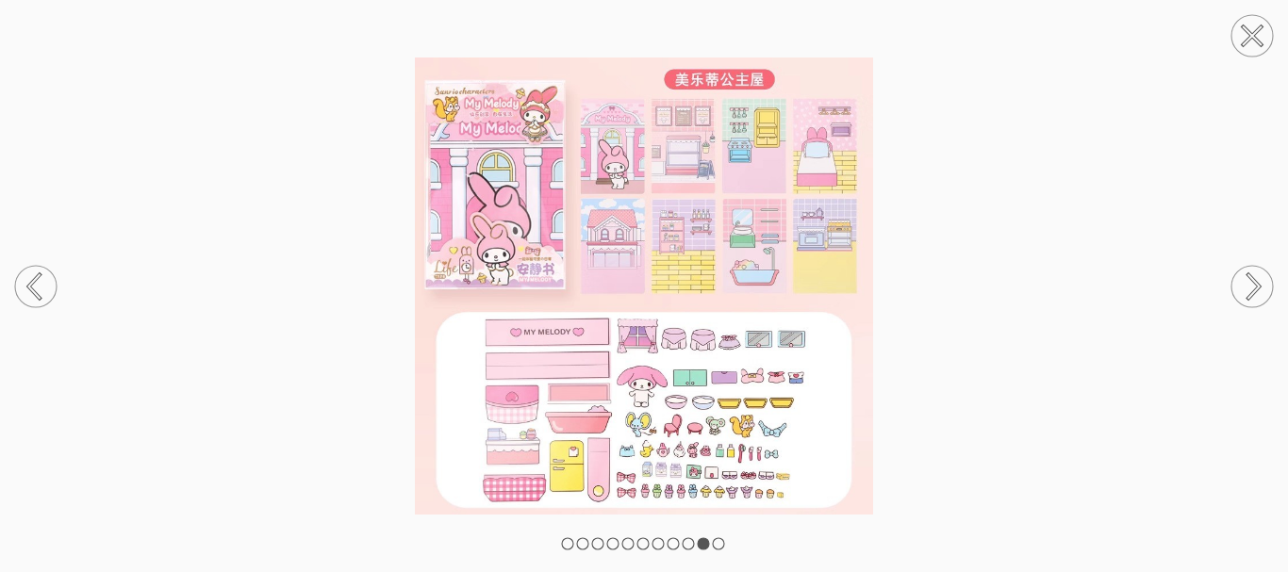
click at [1255, 264] on icon at bounding box center [1252, 287] width 72 height 100
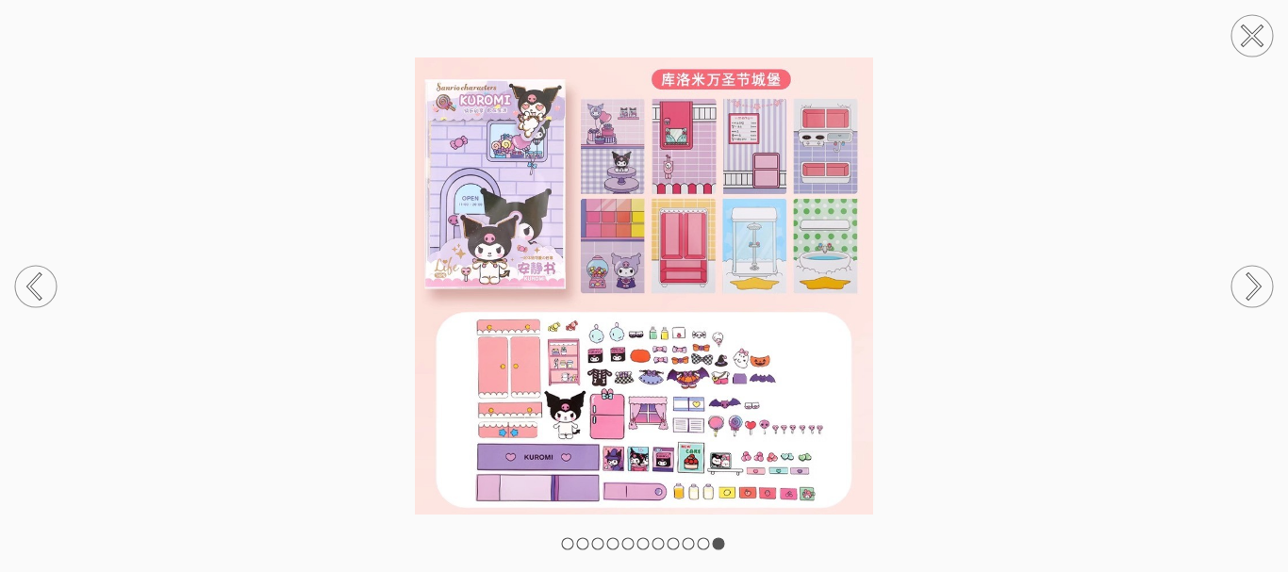
click at [1255, 264] on icon at bounding box center [1252, 287] width 72 height 100
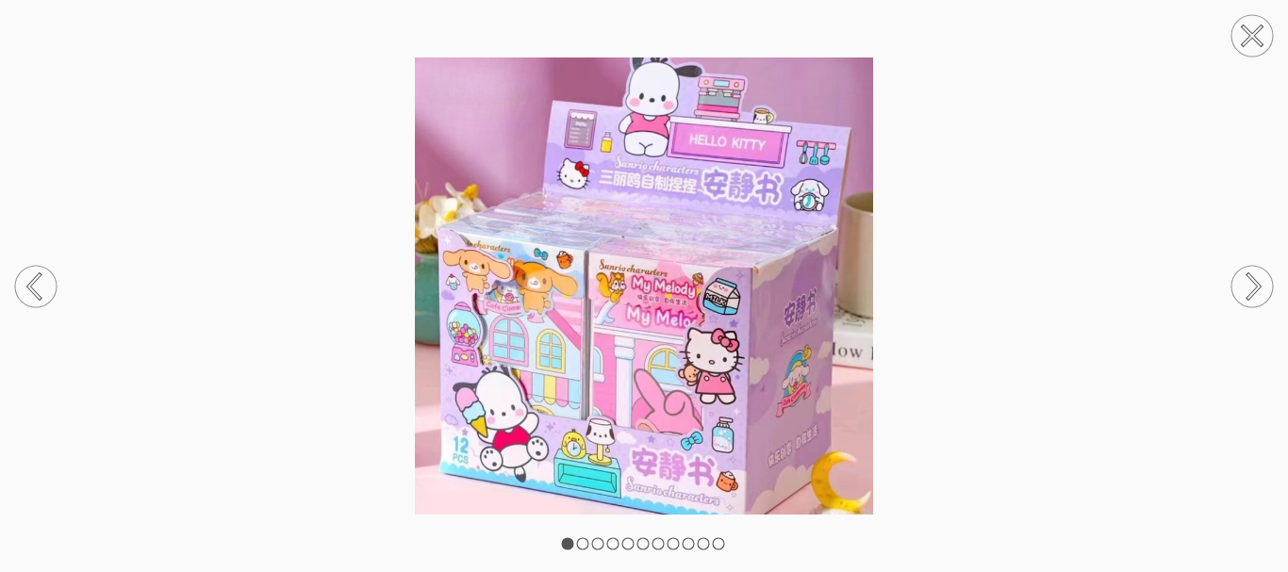
click at [1255, 286] on circle at bounding box center [1251, 286] width 41 height 41
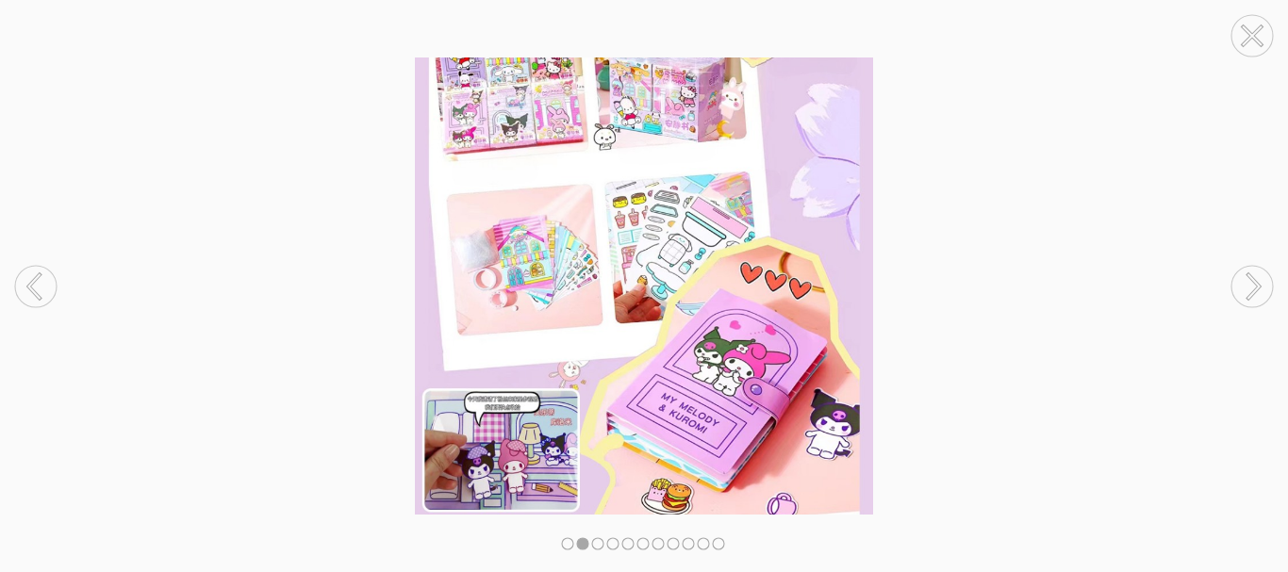
click at [1255, 286] on circle at bounding box center [1251, 286] width 41 height 41
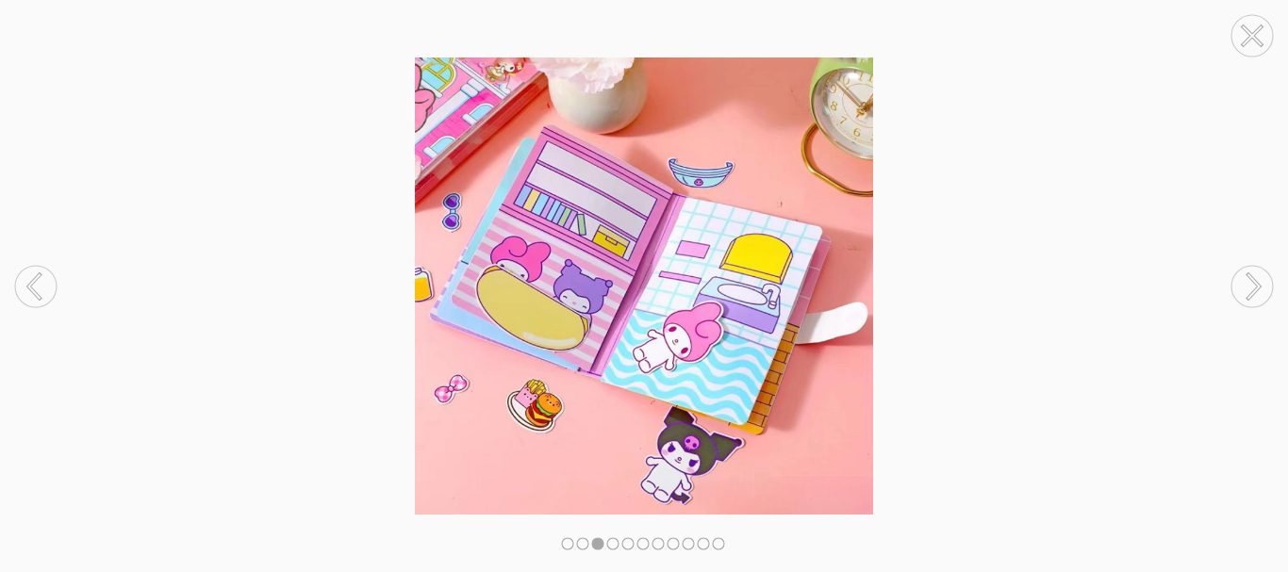
click at [1255, 286] on circle at bounding box center [1251, 286] width 41 height 41
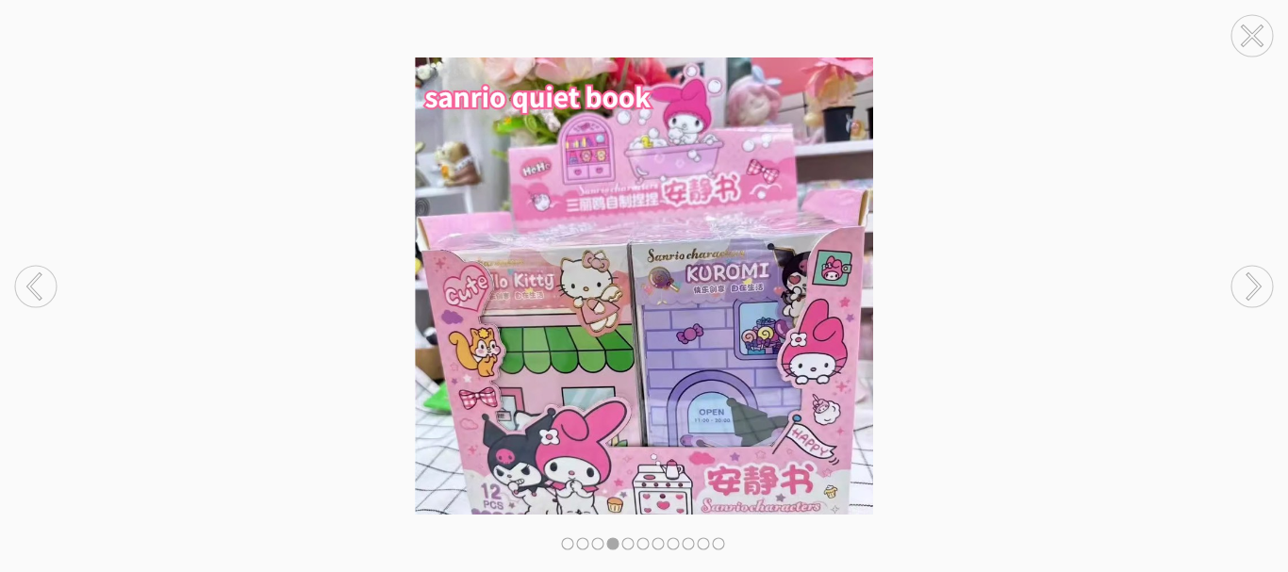
click at [1255, 286] on circle at bounding box center [1251, 286] width 41 height 41
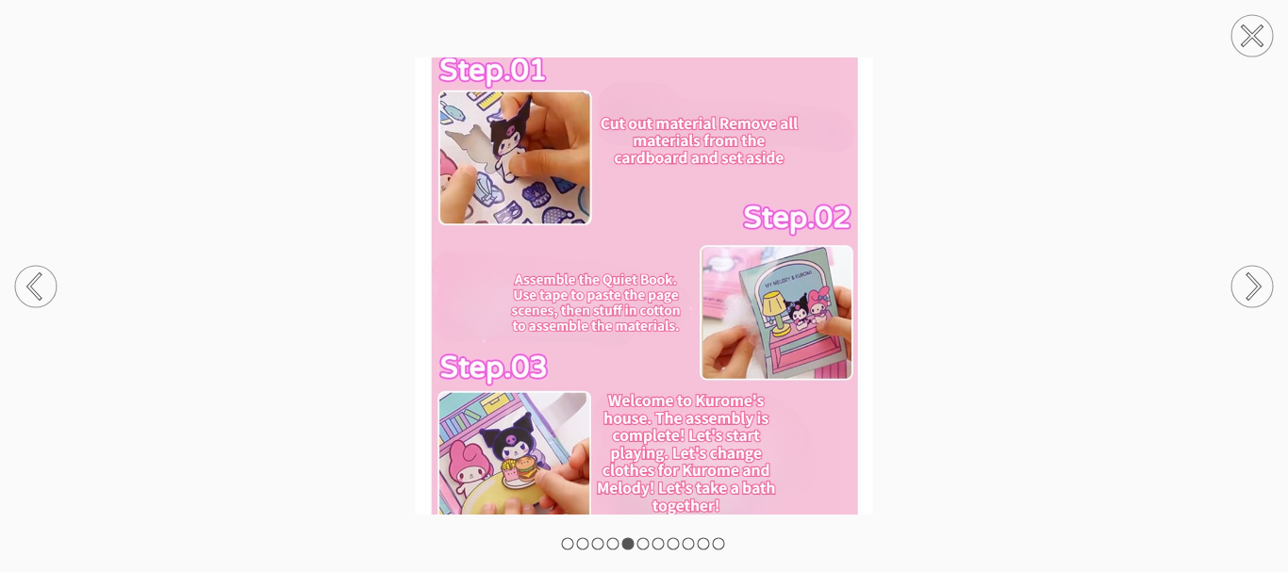
click at [1255, 286] on circle at bounding box center [1251, 286] width 41 height 41
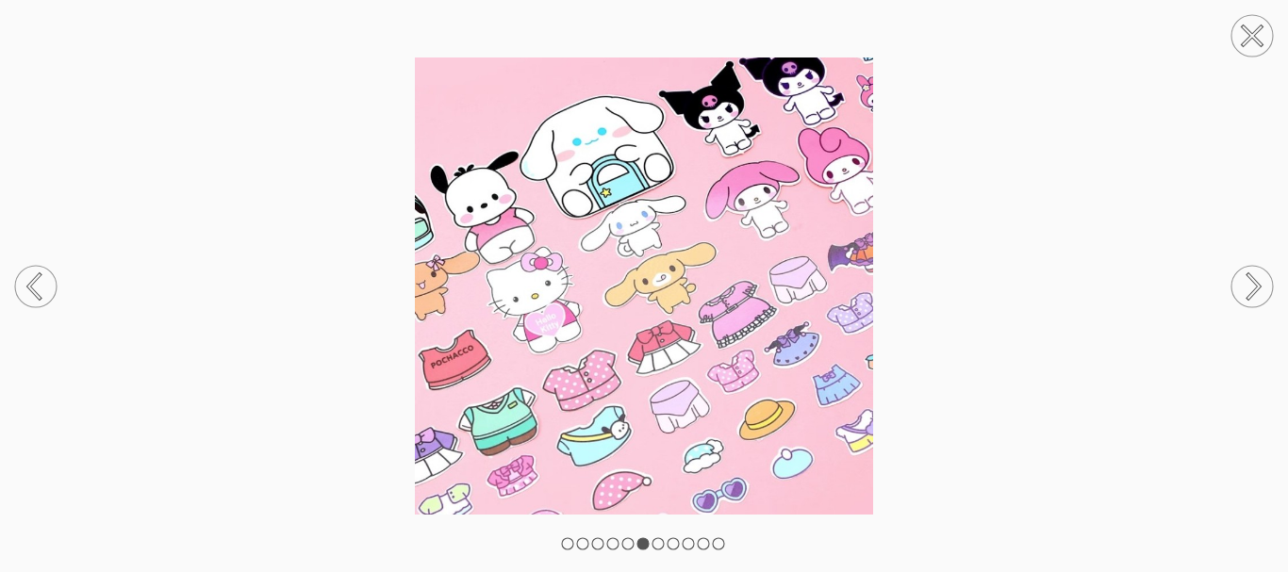
click at [23, 274] on circle at bounding box center [35, 286] width 41 height 41
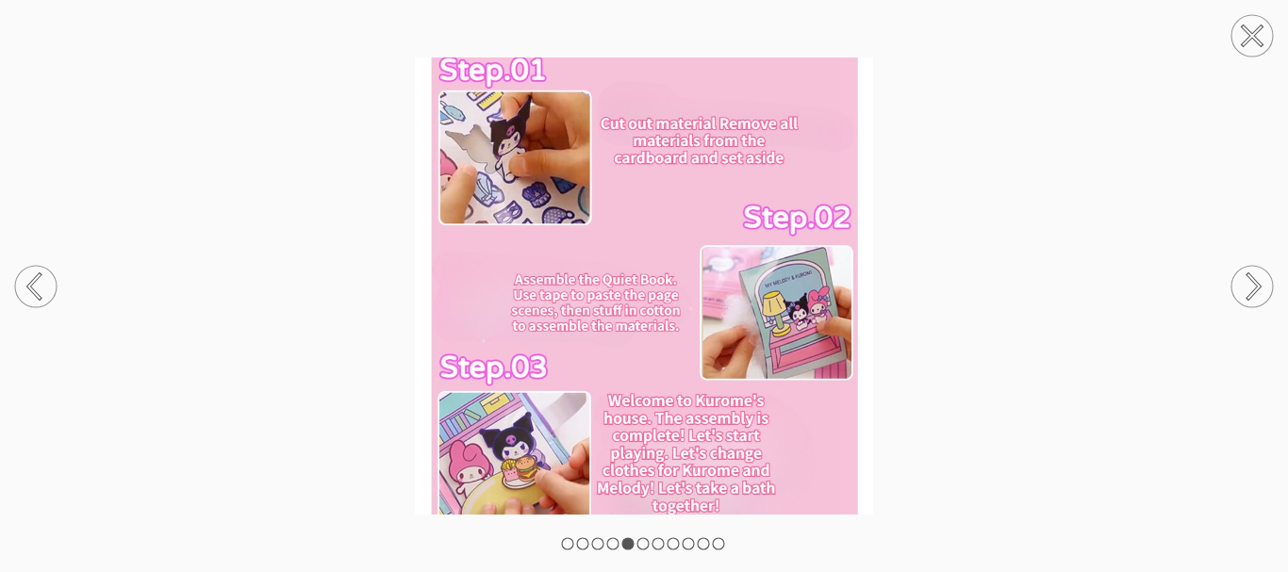
click at [22, 274] on circle at bounding box center [35, 286] width 41 height 41
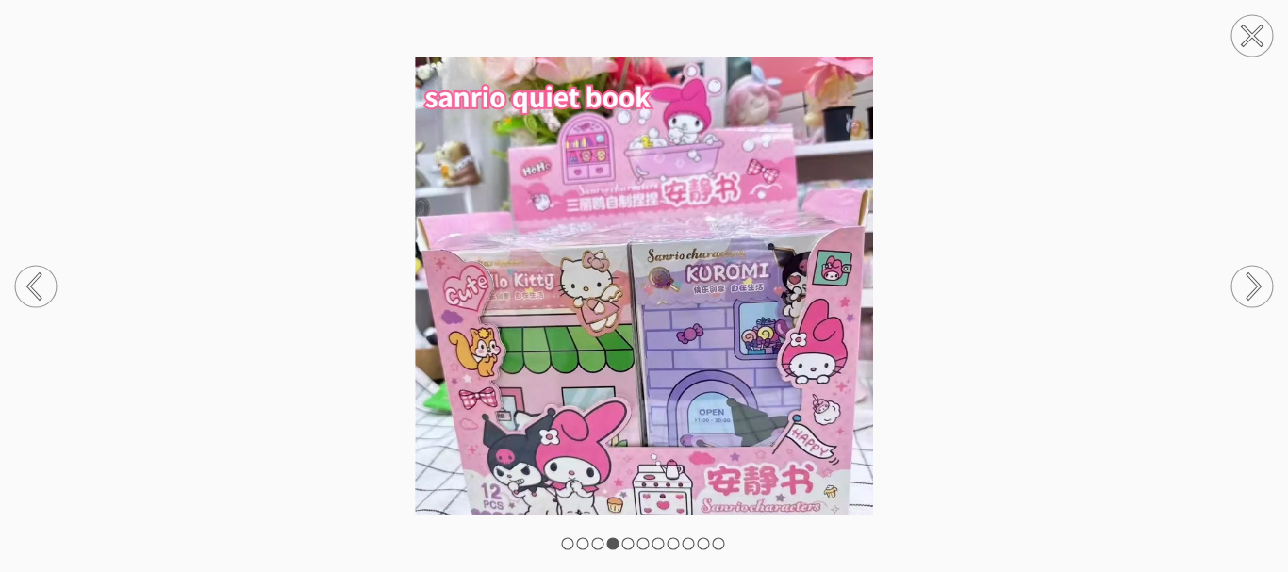
click at [1244, 264] on icon at bounding box center [1252, 287] width 72 height 100
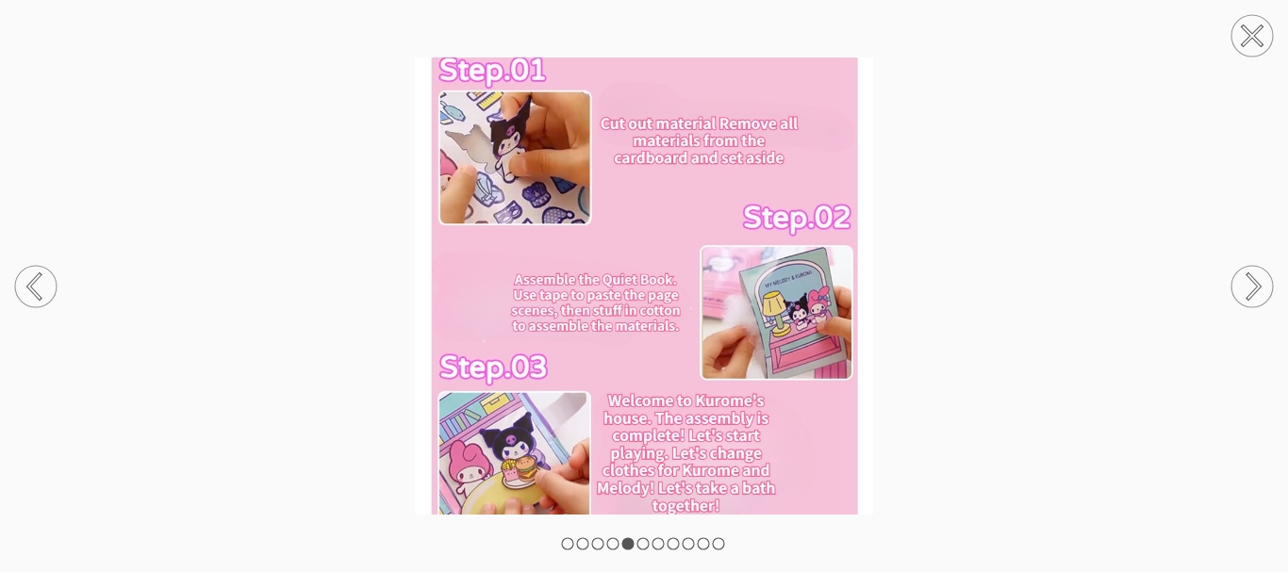
click at [1272, 63] on icon at bounding box center [1252, 36] width 72 height 72
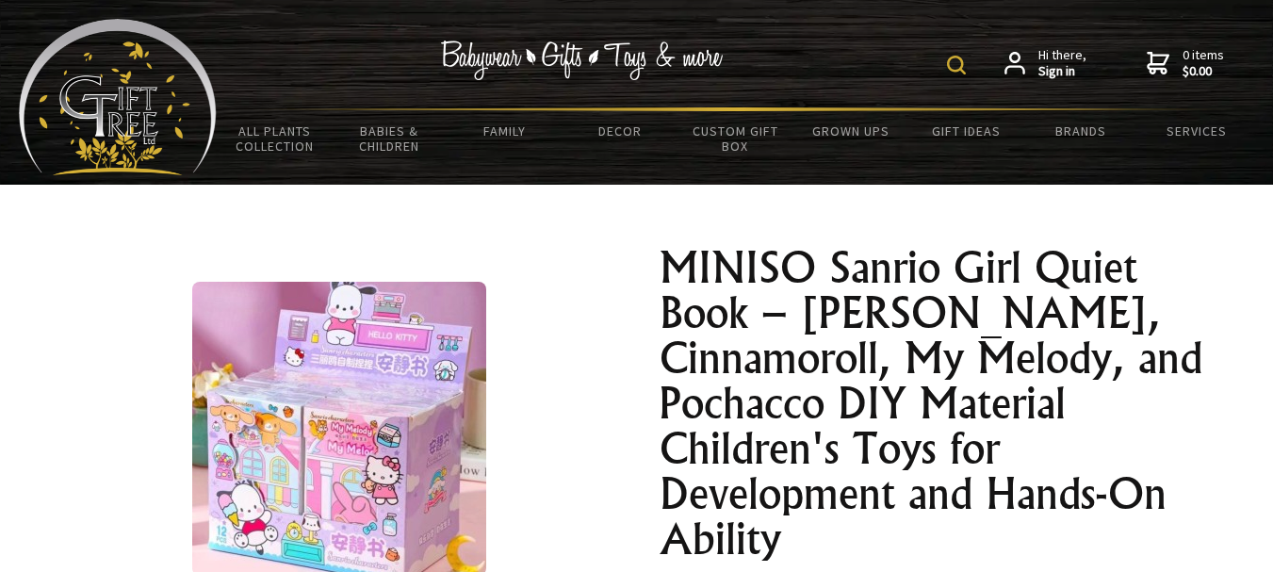
click at [308, 396] on img at bounding box center [339, 429] width 294 height 294
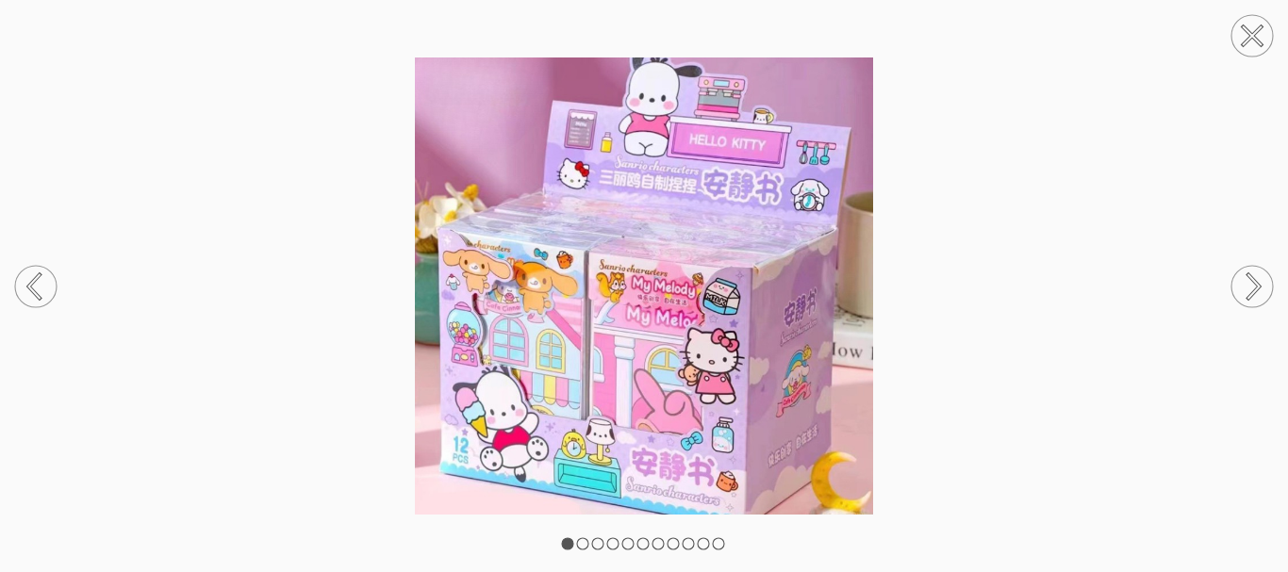
click at [1259, 279] on circle at bounding box center [1251, 286] width 41 height 41
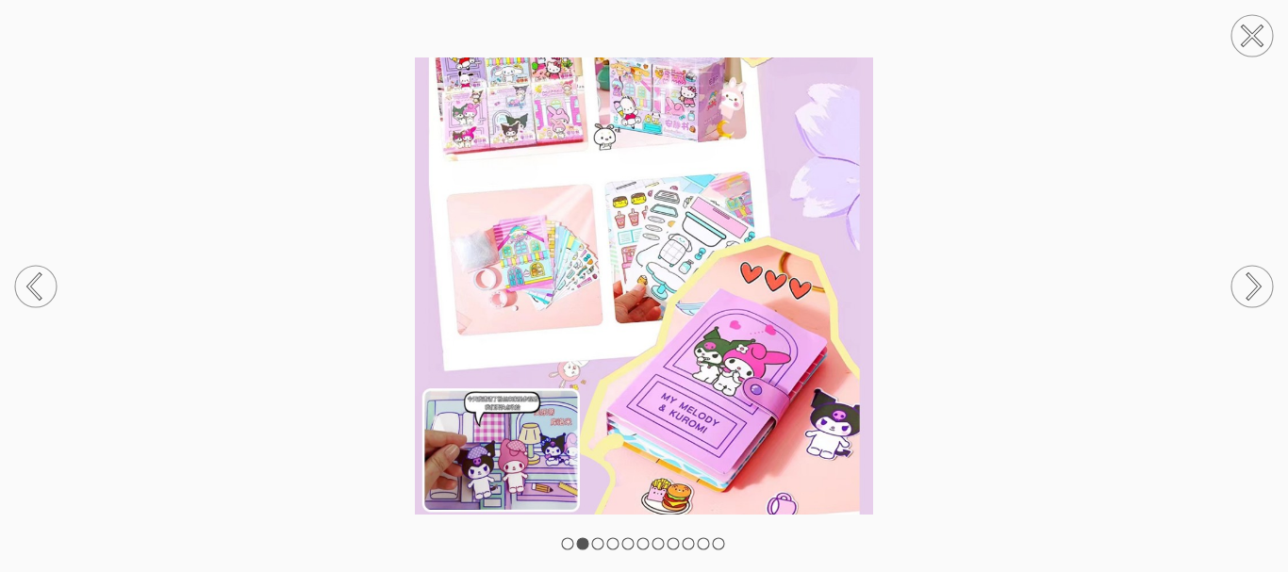
click at [1257, 275] on circle at bounding box center [1251, 286] width 41 height 41
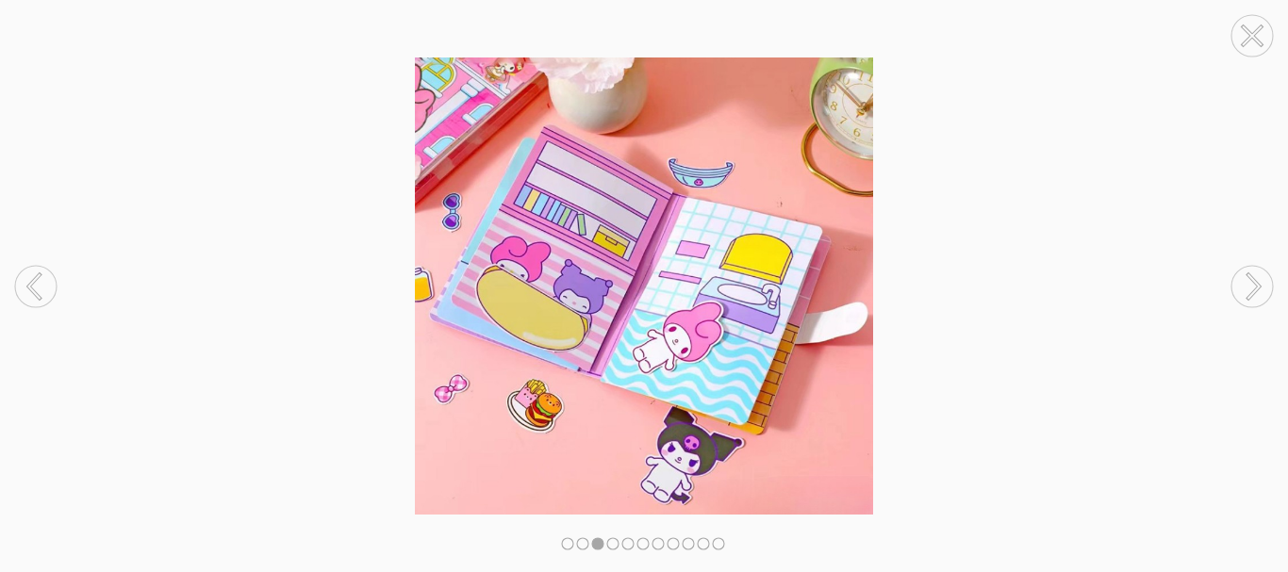
click at [1257, 275] on circle at bounding box center [1251, 286] width 41 height 41
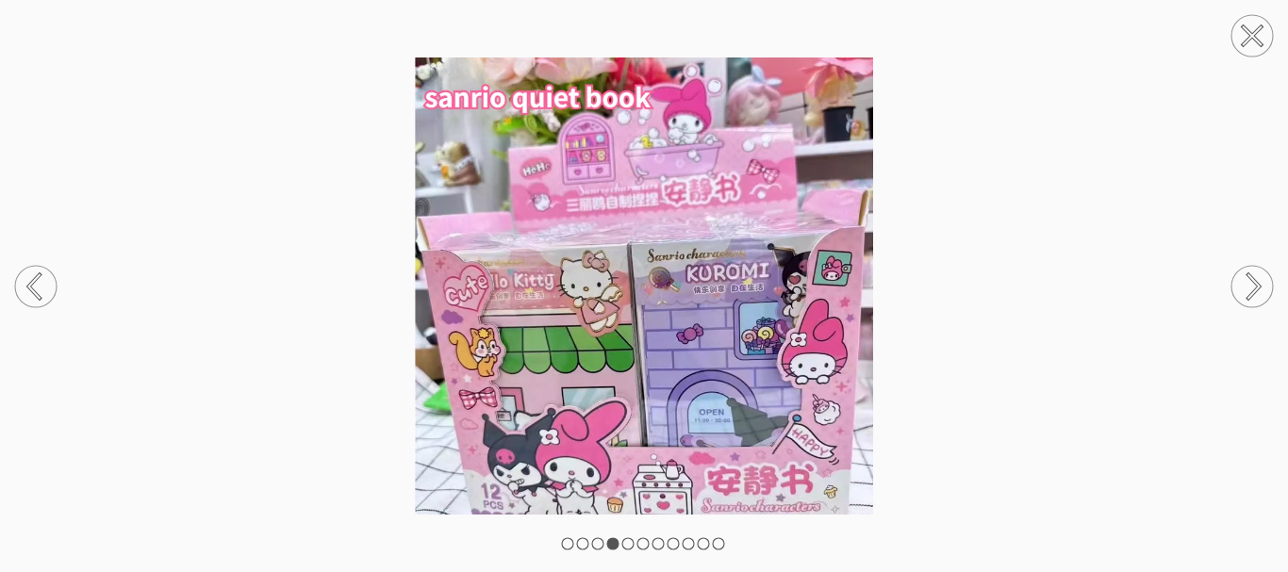
click at [1257, 275] on circle at bounding box center [1251, 286] width 41 height 41
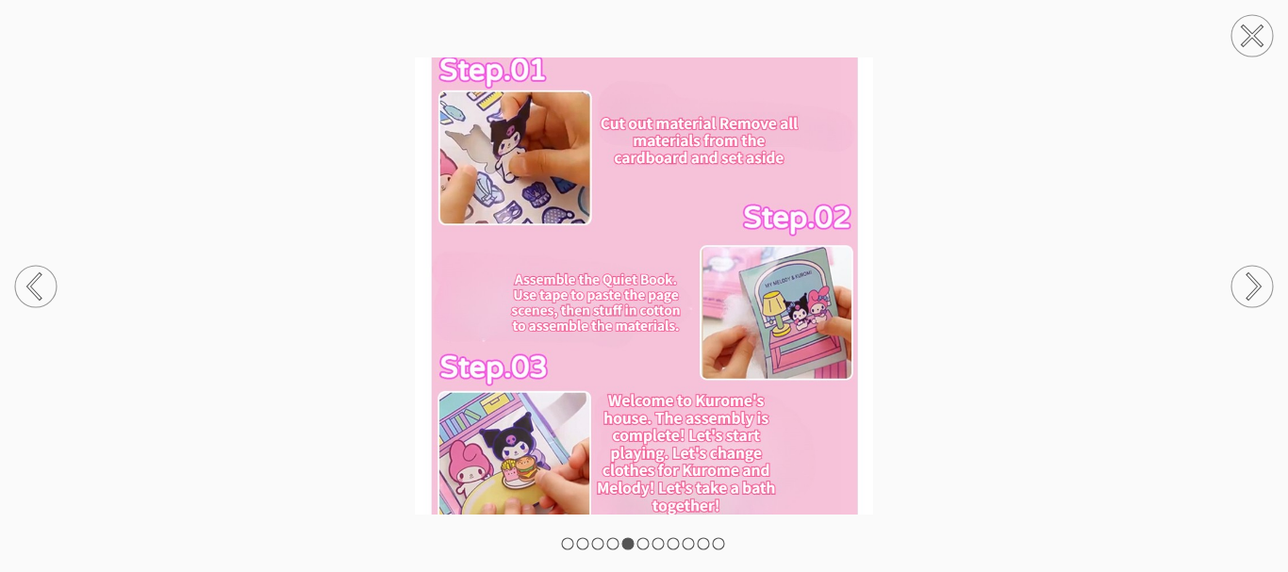
click at [1257, 275] on circle at bounding box center [1251, 286] width 41 height 41
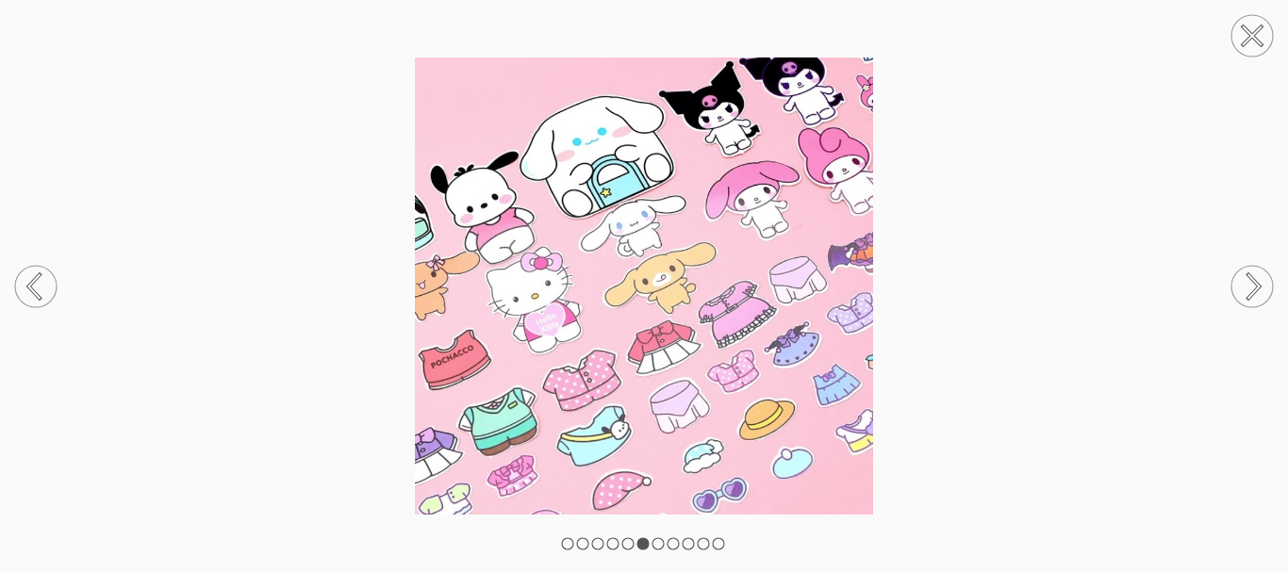
click at [1257, 275] on circle at bounding box center [1251, 286] width 41 height 41
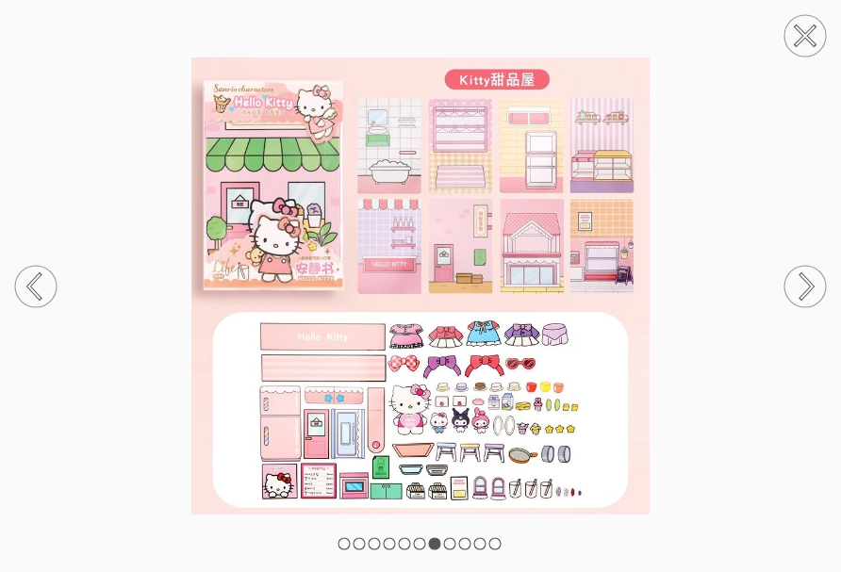
click at [486, 320] on img at bounding box center [420, 286] width 841 height 458
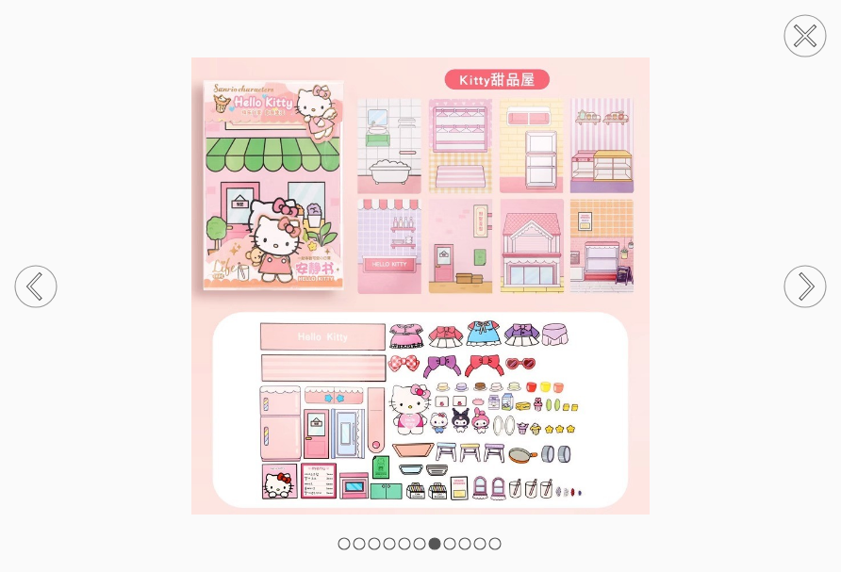
click at [752, 48] on div at bounding box center [420, 286] width 841 height 572
click at [817, 46] on circle at bounding box center [804, 35] width 41 height 41
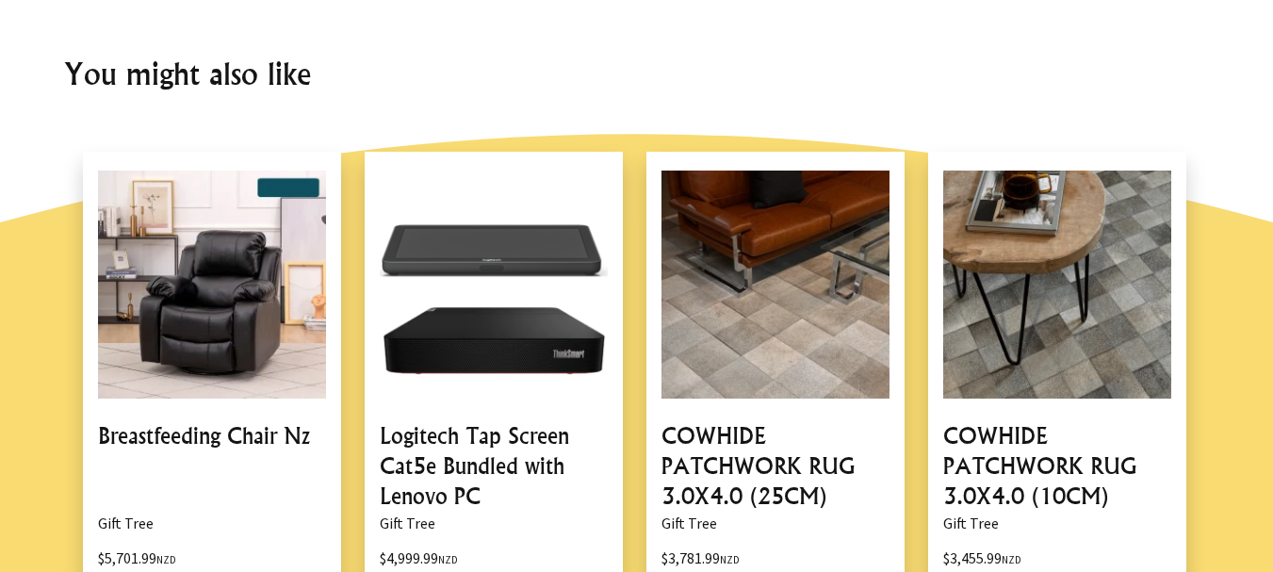
scroll to position [1770, 0]
